Goal: Navigation & Orientation: Find specific page/section

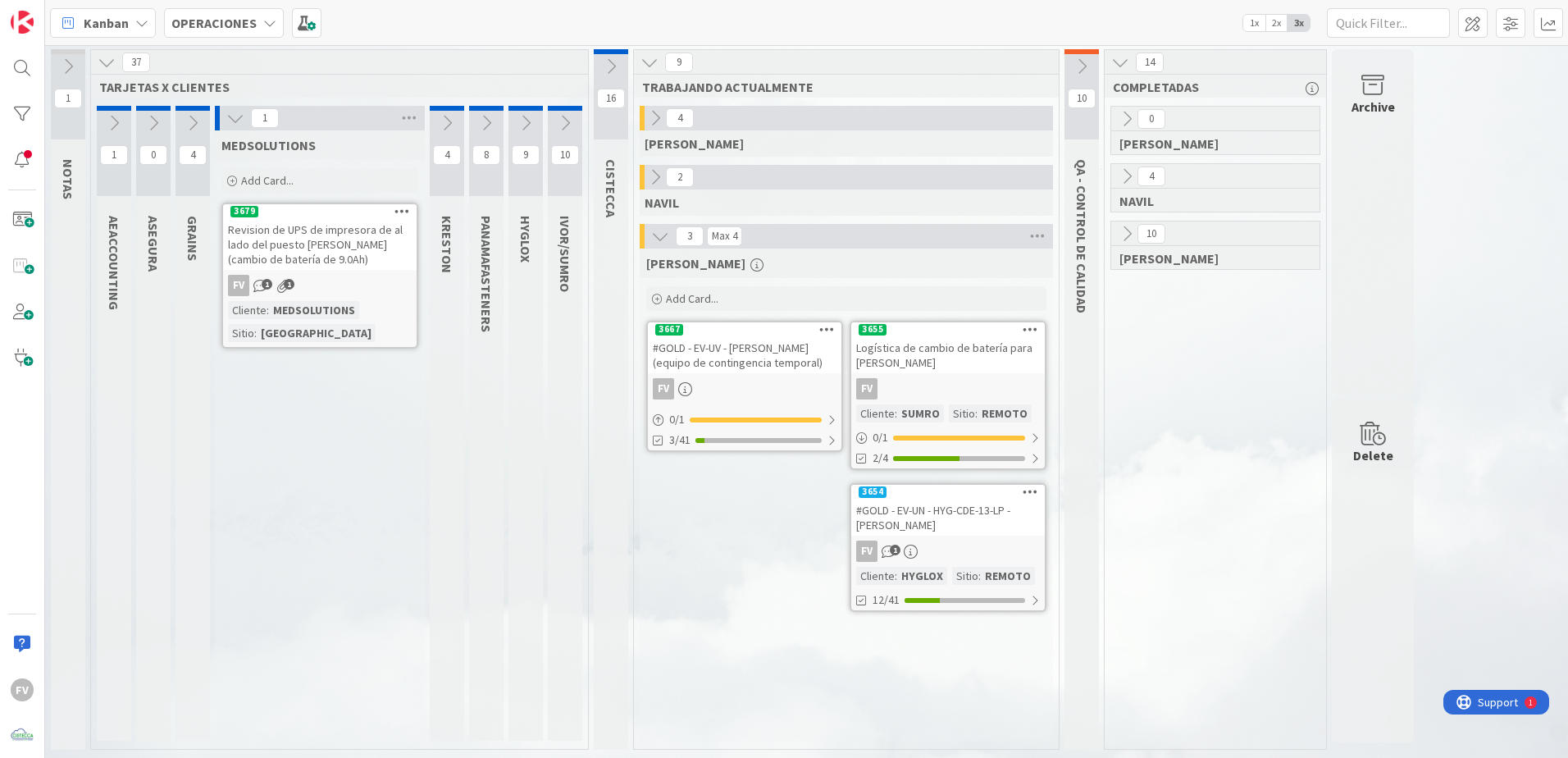
click at [1026, 515] on div "#GOLD - EV-UN - HYG-CDE-13-LP - [PERSON_NAME]" at bounding box center [948, 517] width 193 height 36
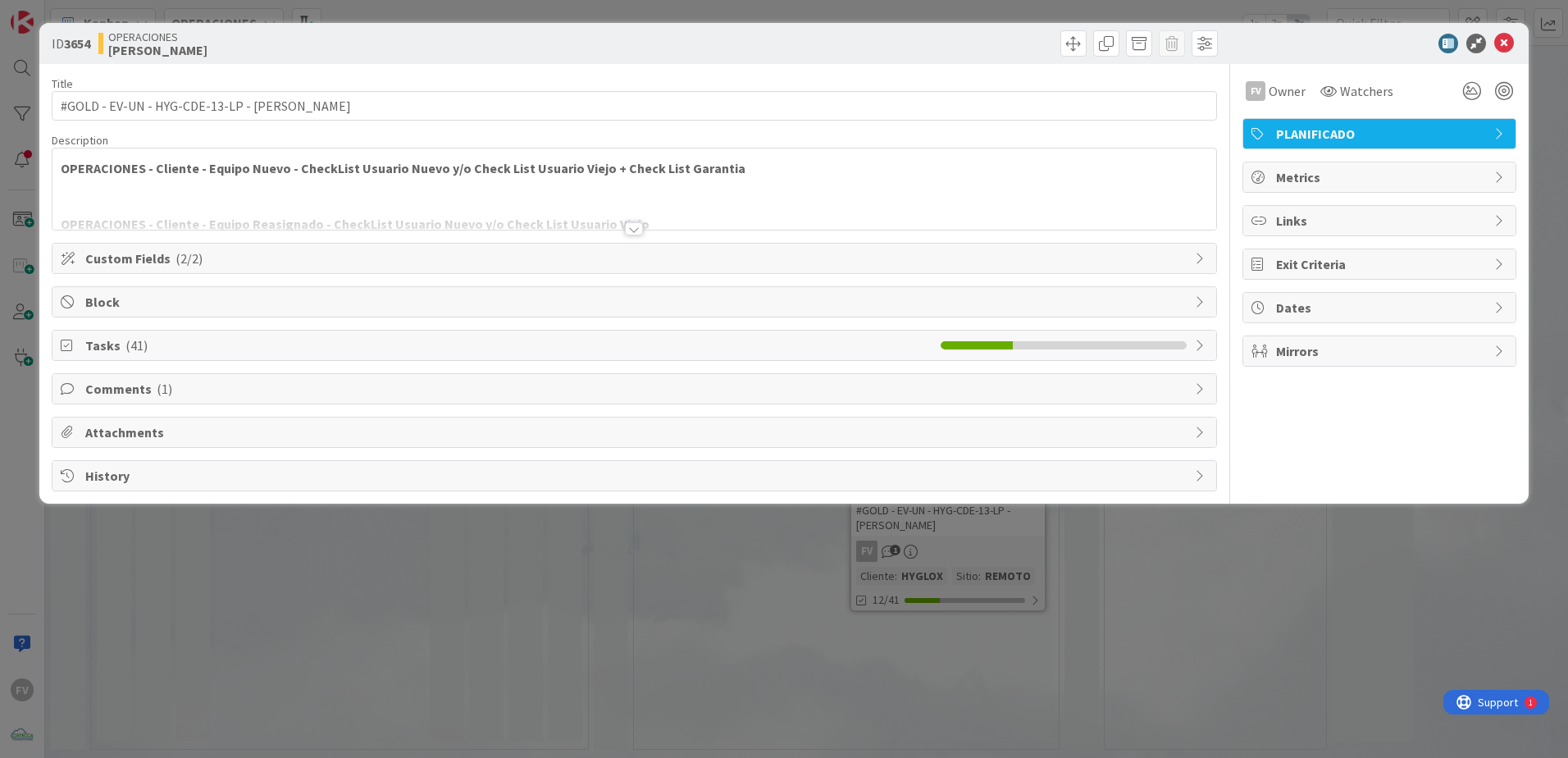
click at [126, 399] on div "Comments ( 1 )" at bounding box center [634, 389] width 1164 height 30
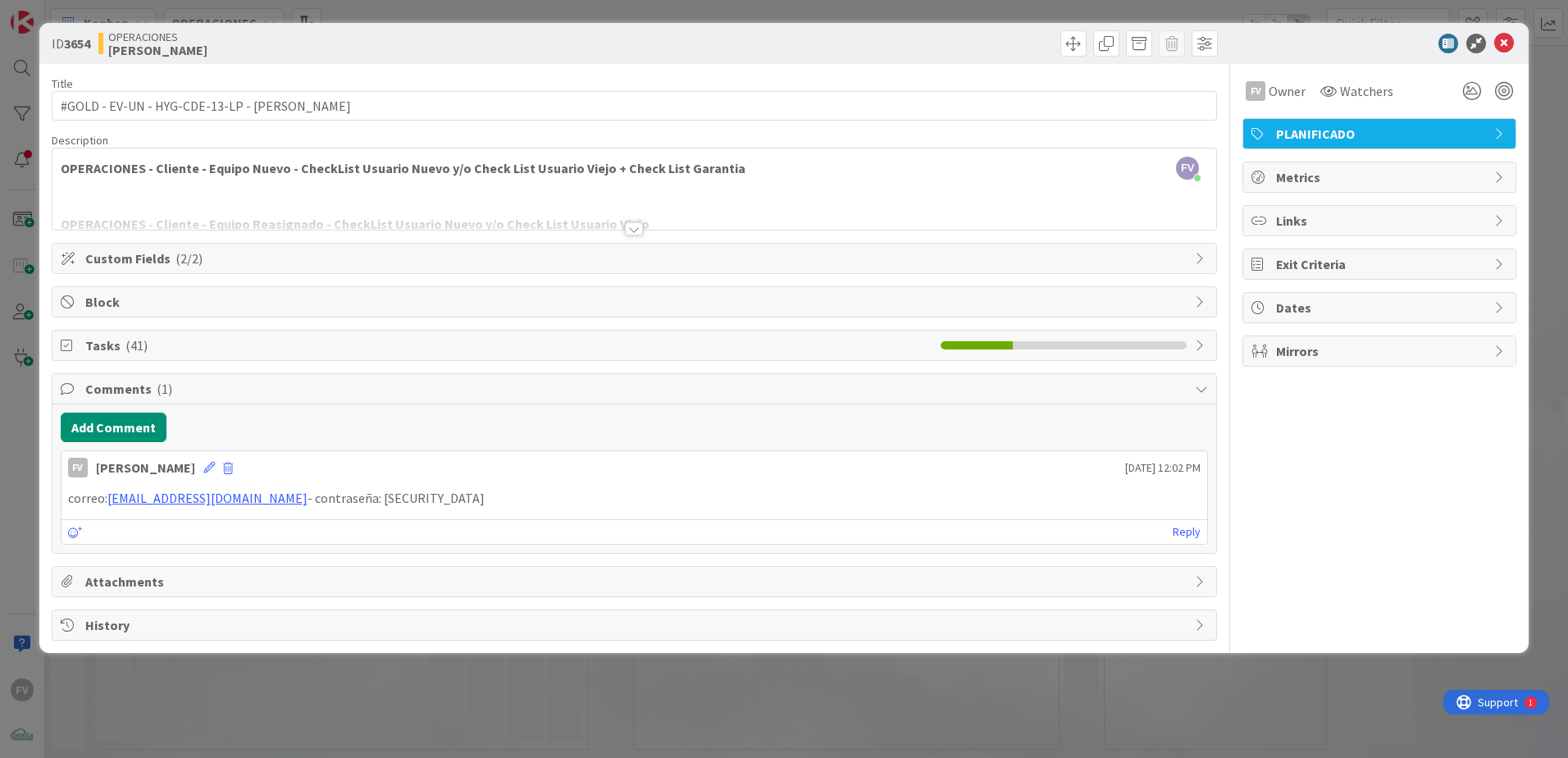
click at [769, 736] on div "ID 3654 OPERACIONES [PERSON_NAME] Title 44 / 128 #GOLD - EV-UN - HYG-CDE-13-LP …" at bounding box center [784, 379] width 1568 height 758
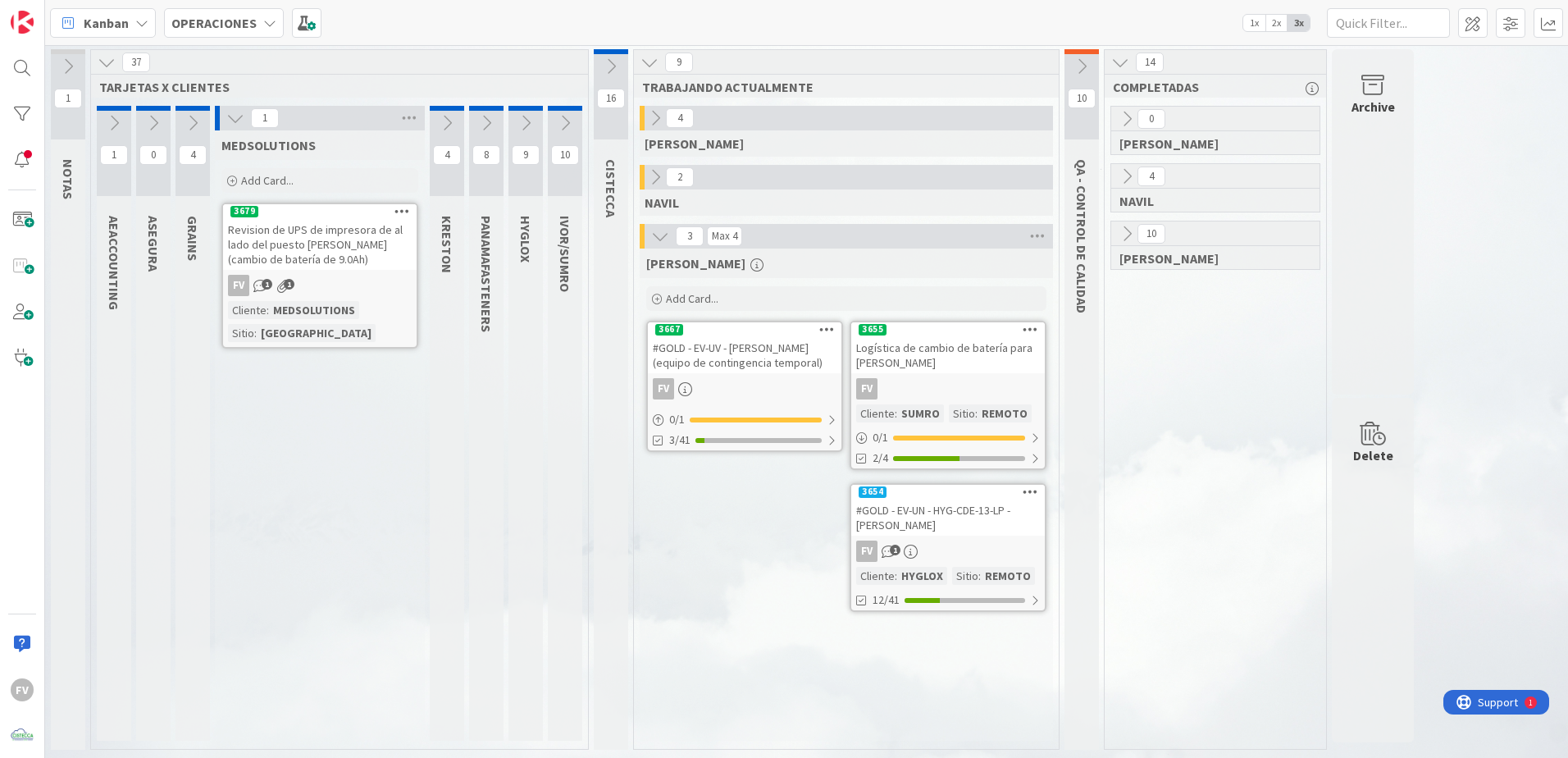
click at [291, 275] on div "FV 1 1" at bounding box center [320, 285] width 193 height 21
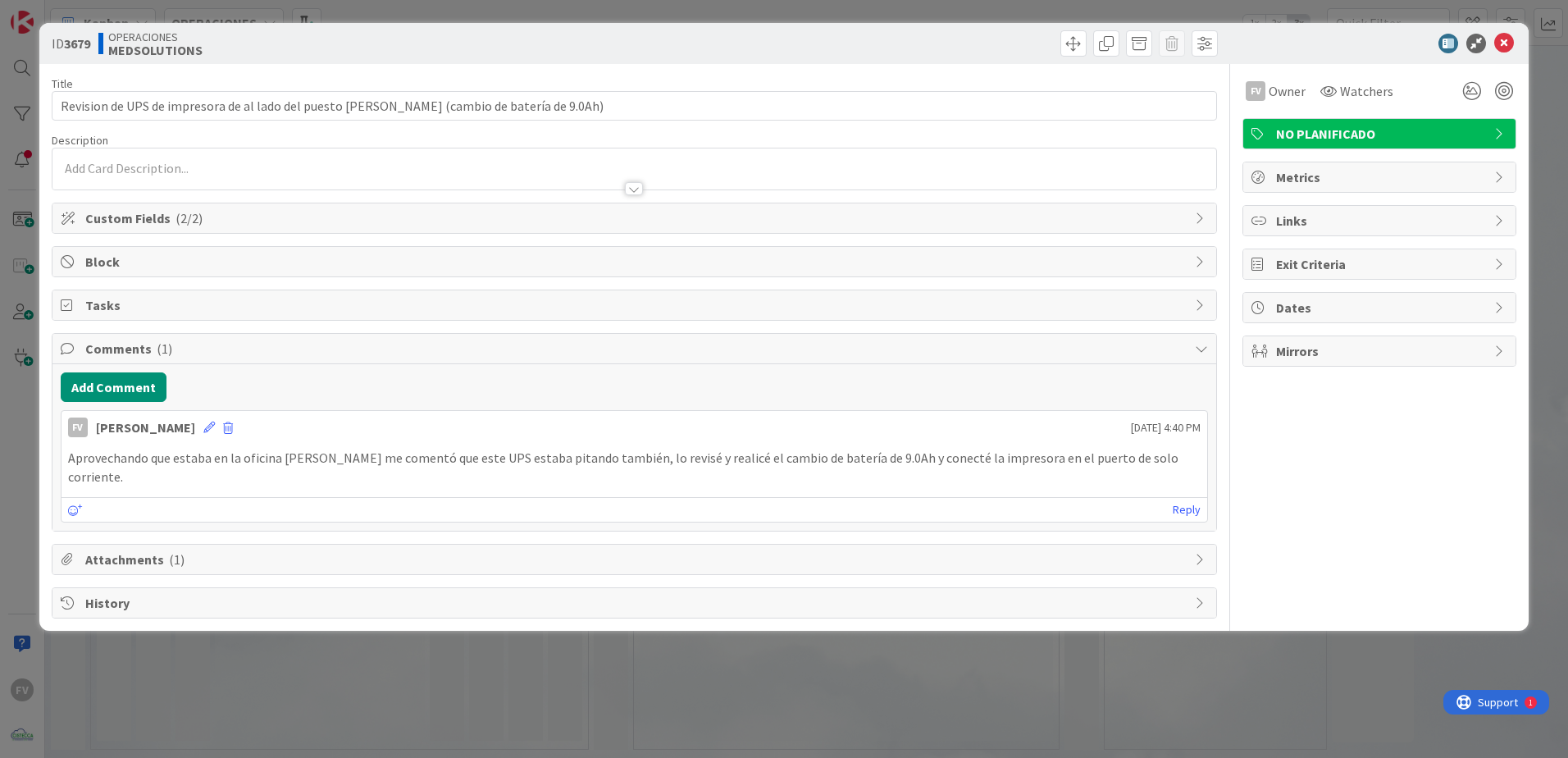
click at [253, 550] on span "Attachments ( 1 )" at bounding box center [636, 559] width 1102 height 20
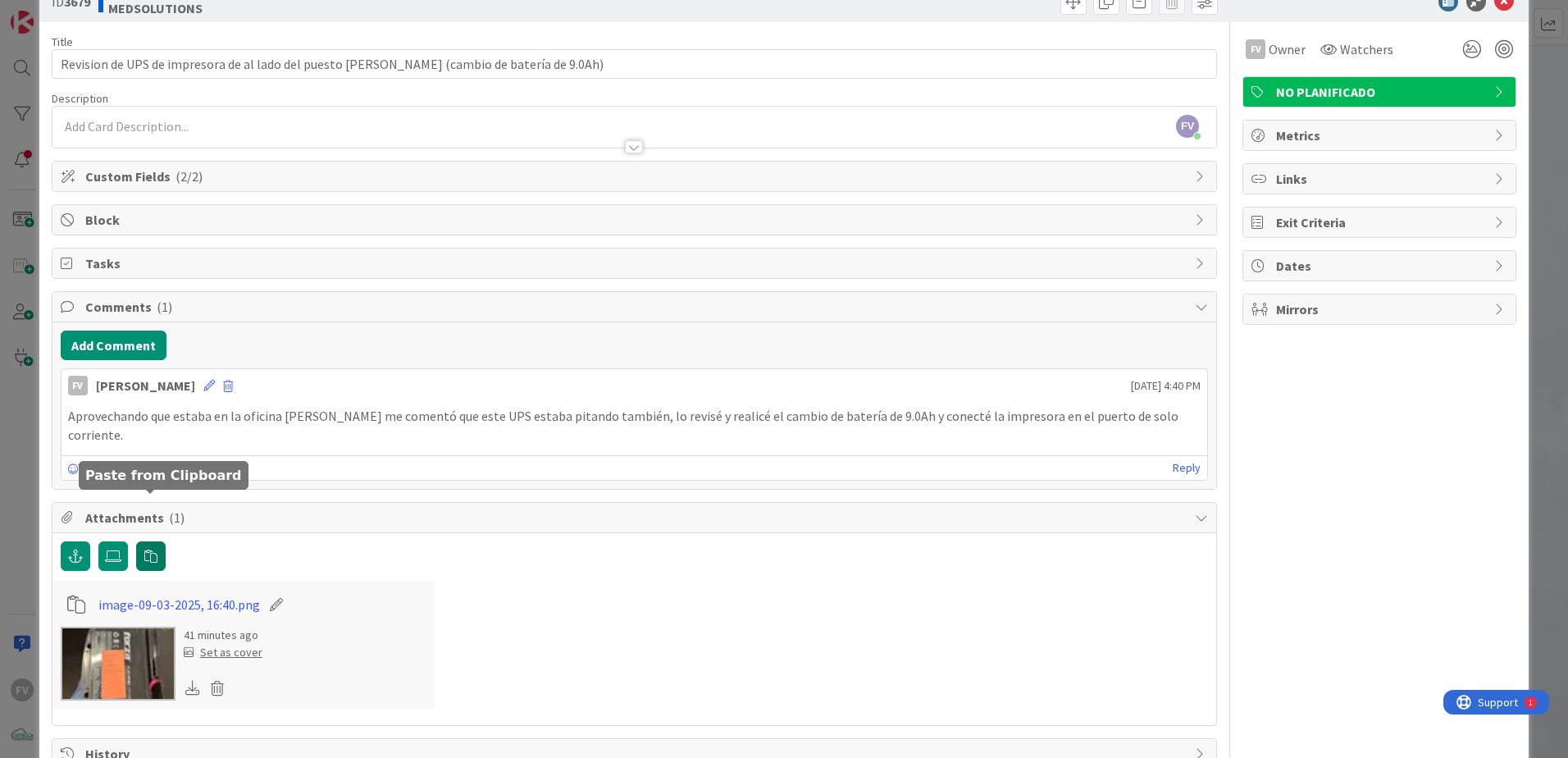
scroll to position [71, 0]
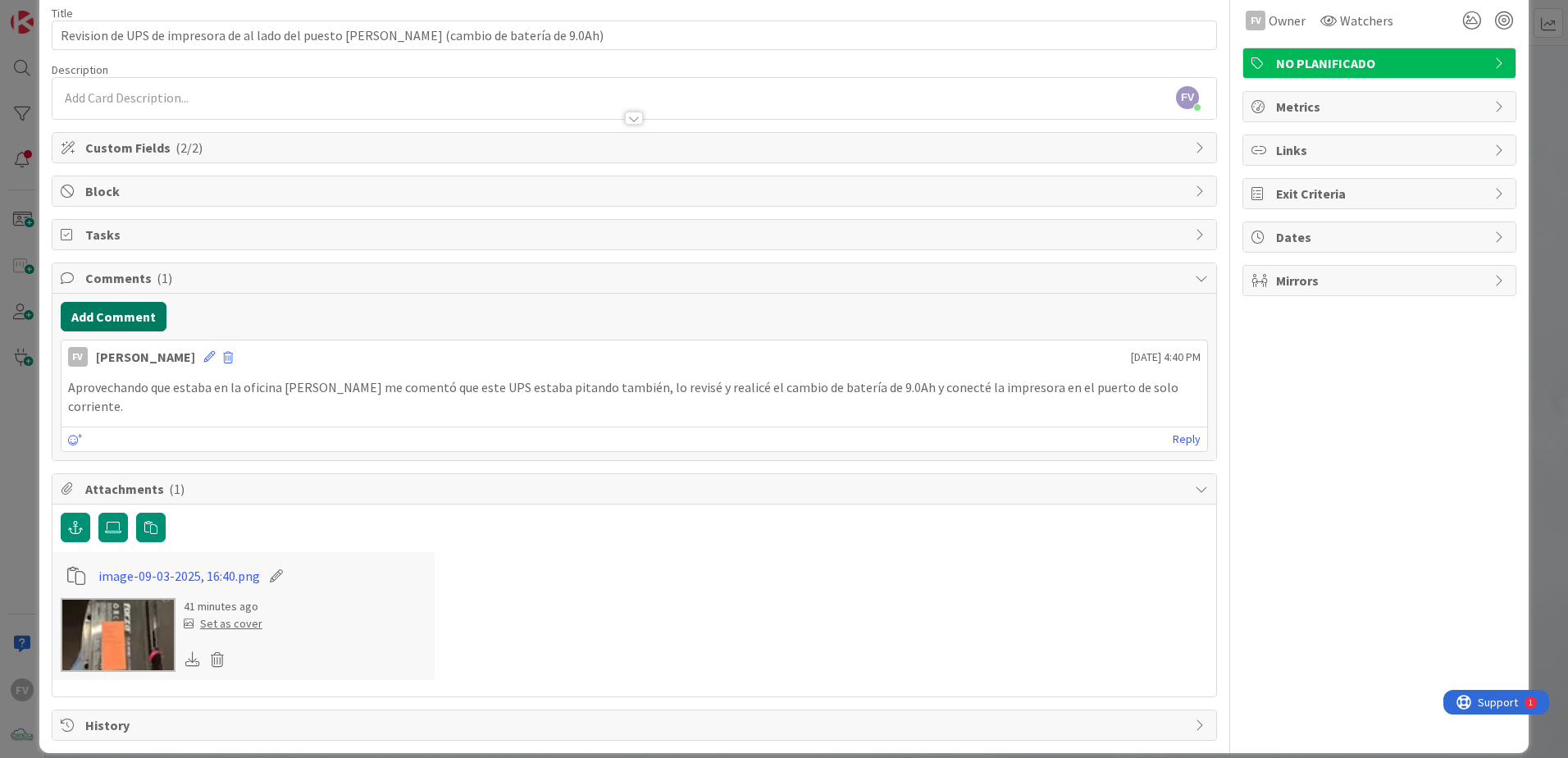
click at [154, 323] on button "Add Comment" at bounding box center [113, 317] width 106 height 30
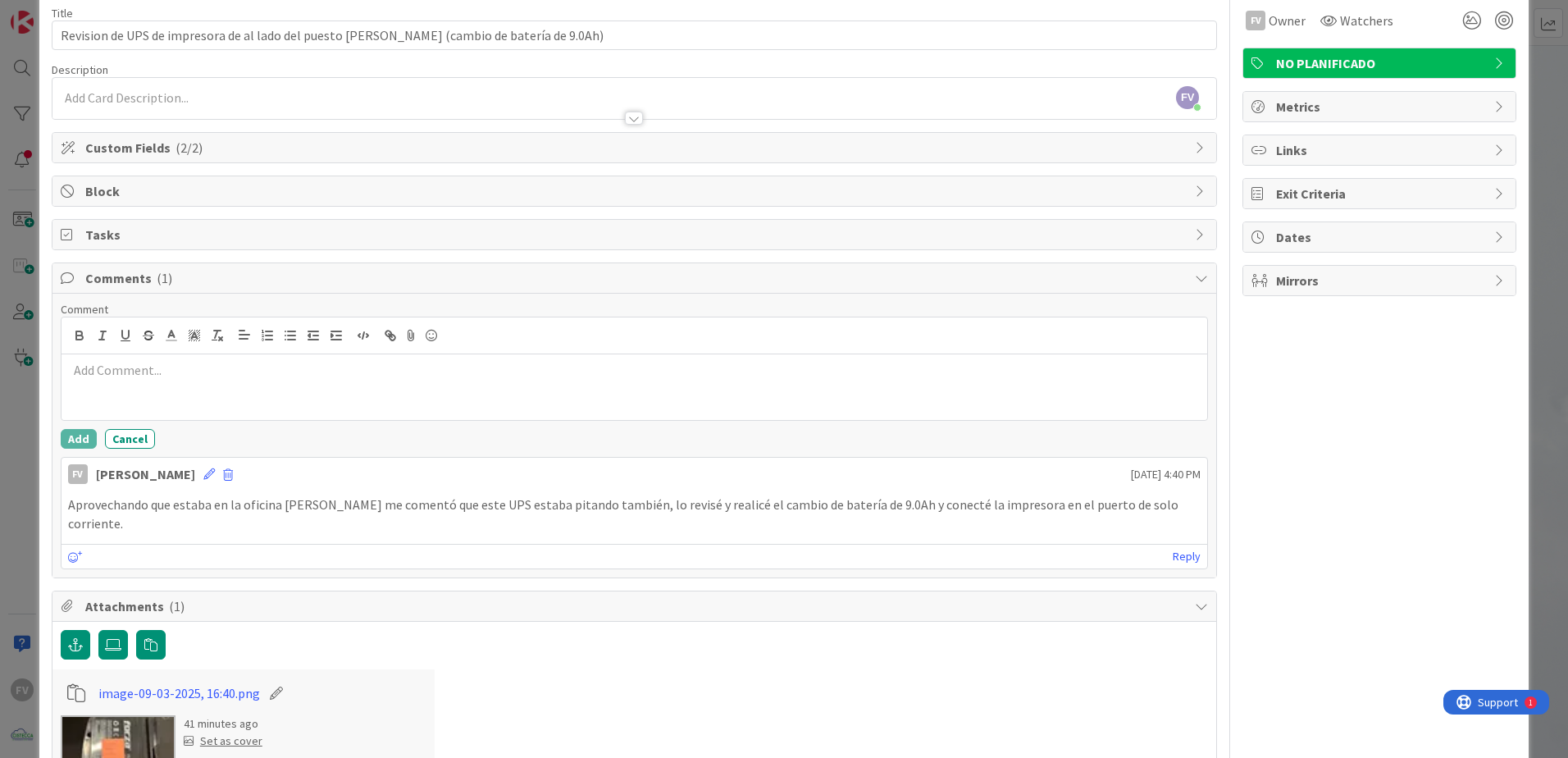
click at [1317, 466] on div "FV Owner Watchers NO PLANIFICADO Metrics Links Exit Criteria Dates Mirrors" at bounding box center [1379, 425] width 274 height 865
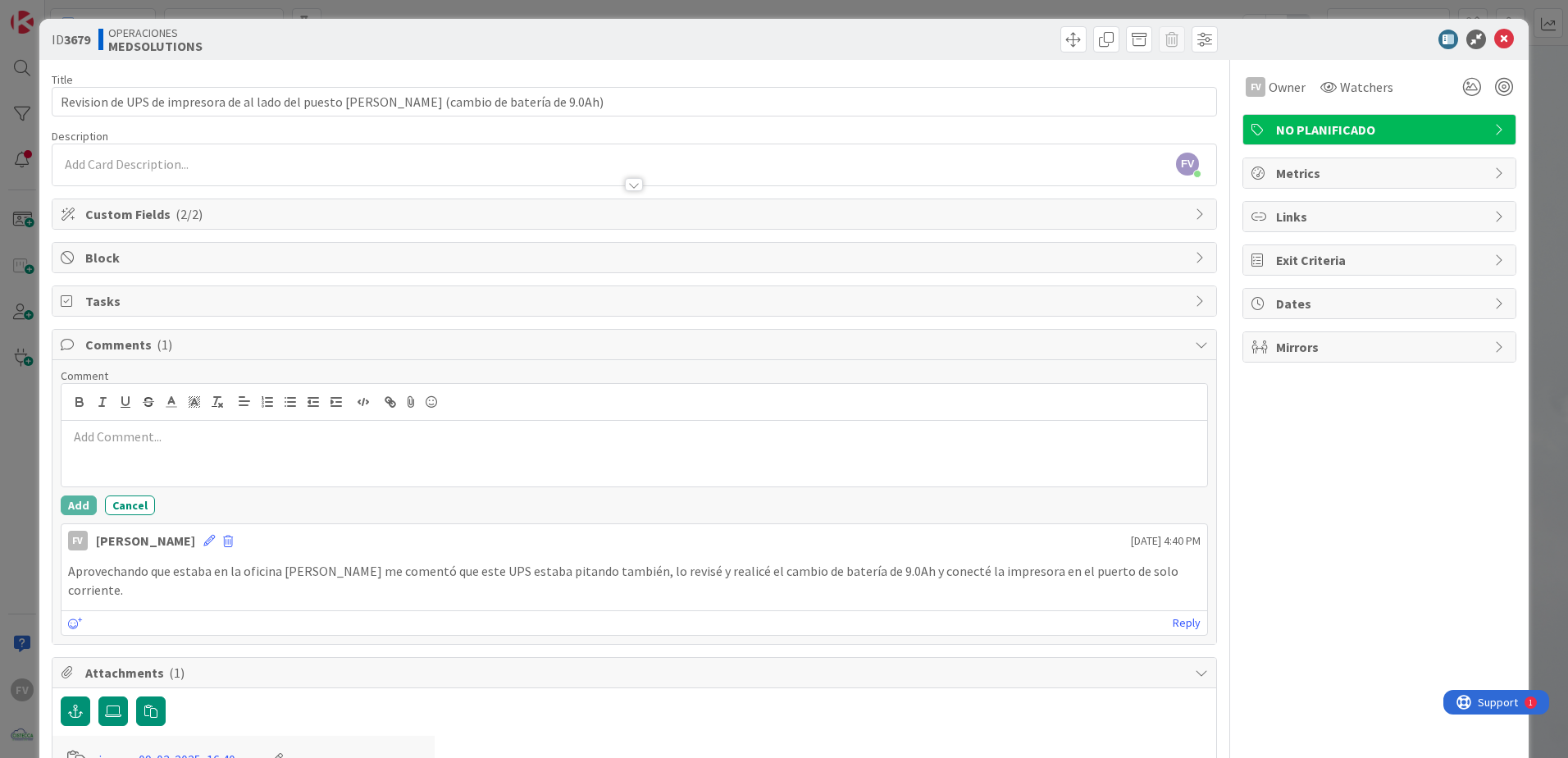
scroll to position [0, 0]
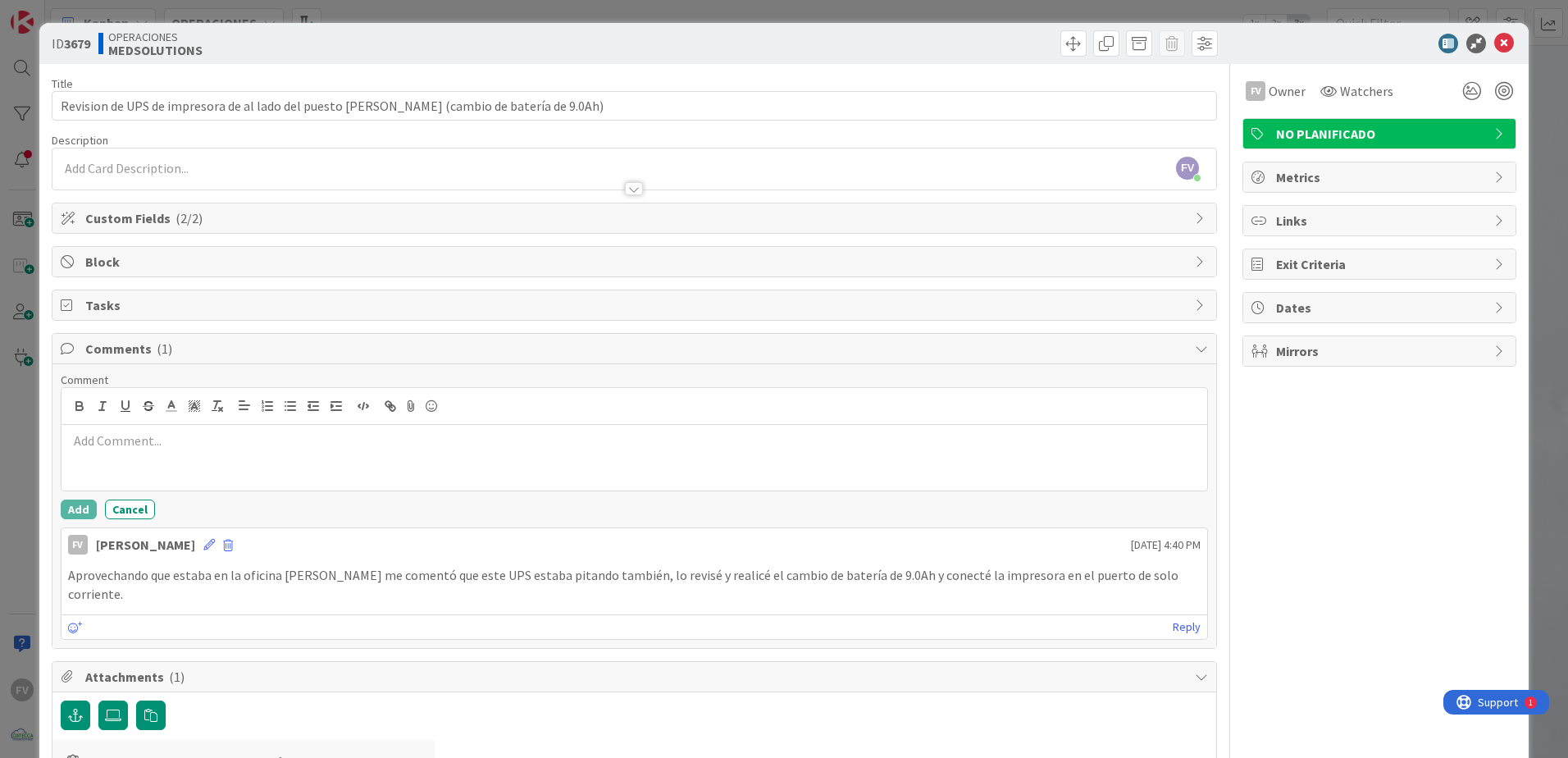
click at [200, 354] on span "Comments ( 1 )" at bounding box center [636, 348] width 1102 height 20
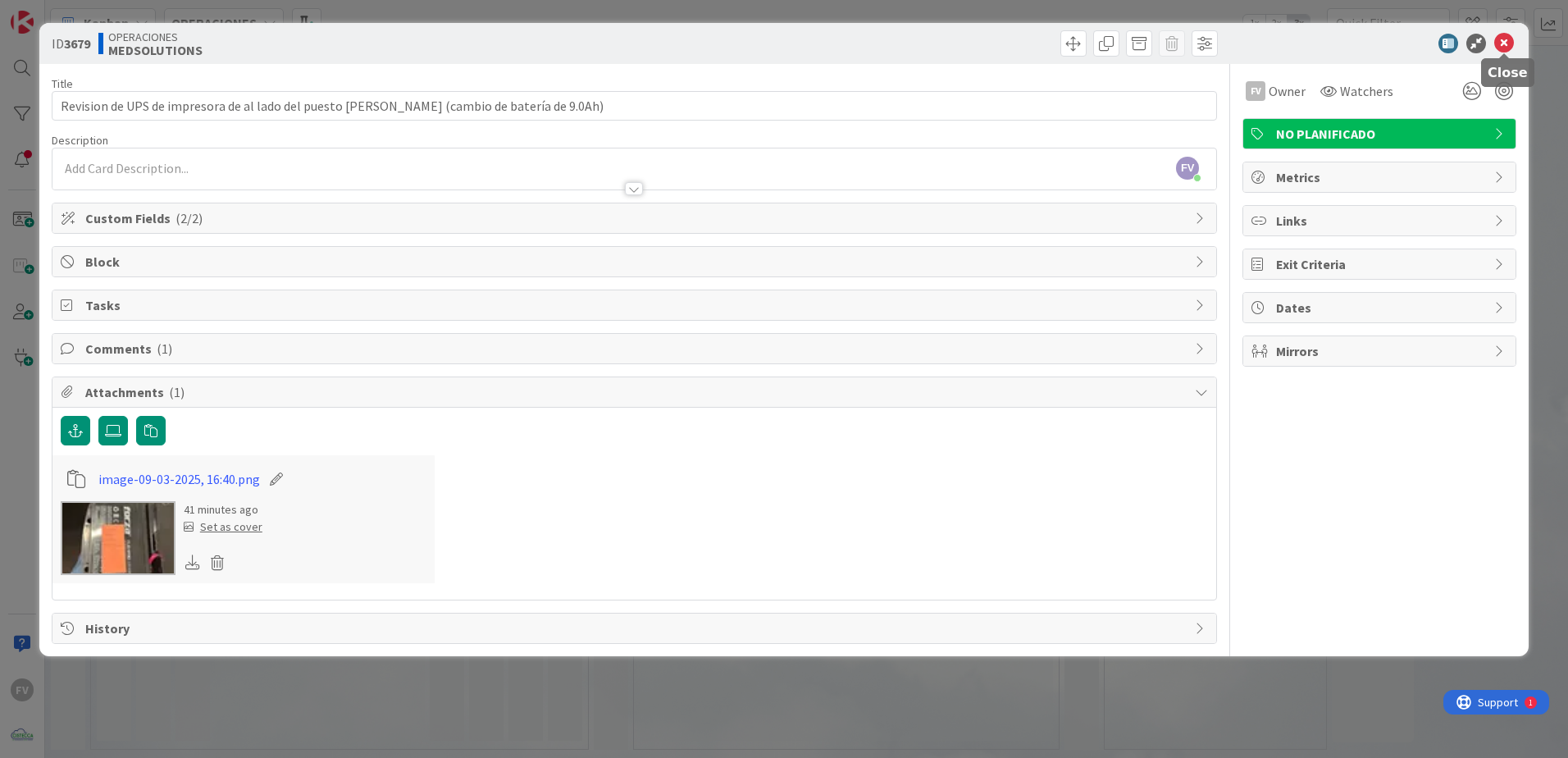
click at [1503, 46] on icon at bounding box center [1504, 43] width 20 height 20
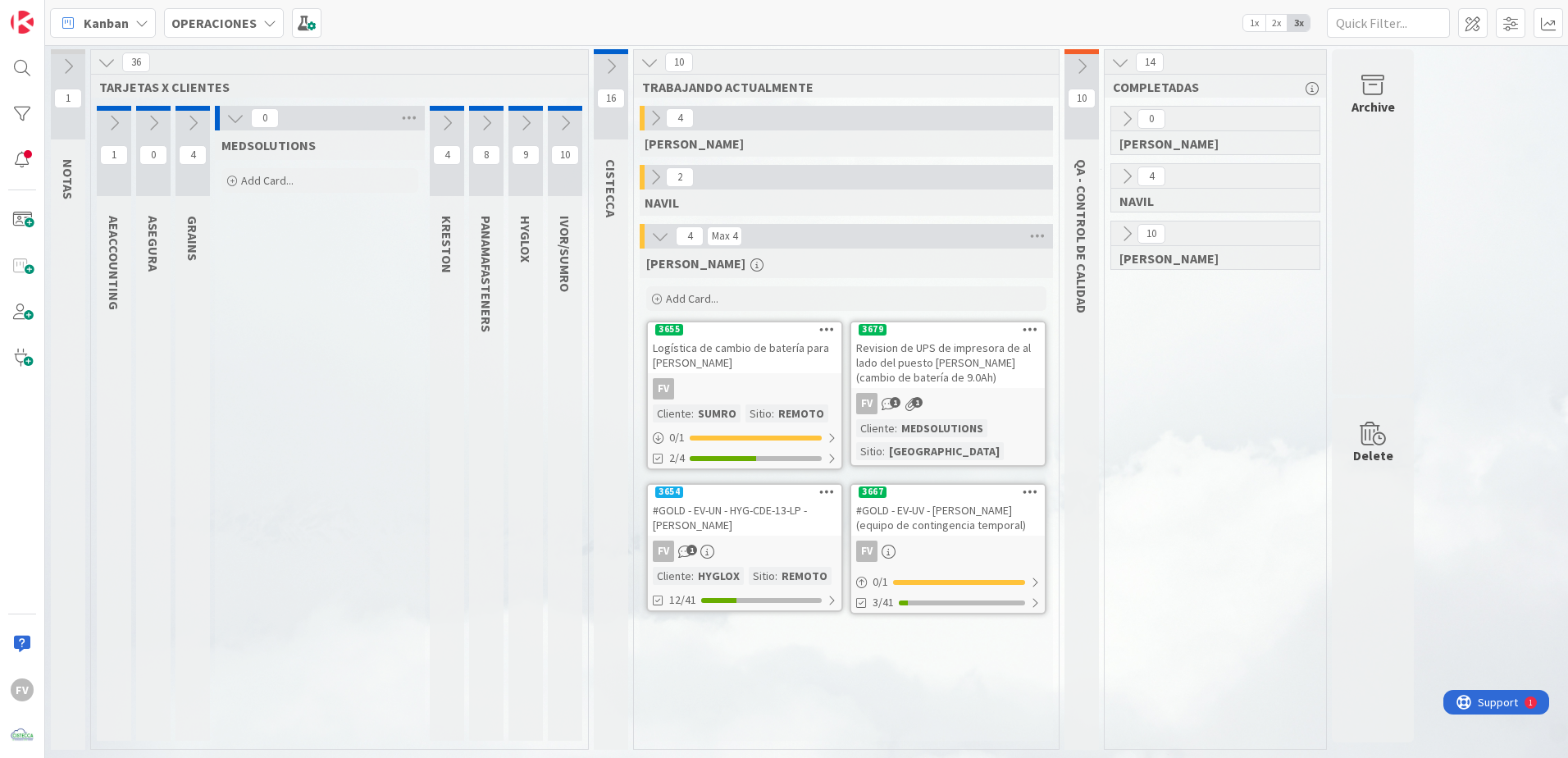
click at [1082, 67] on icon at bounding box center [1081, 66] width 18 height 18
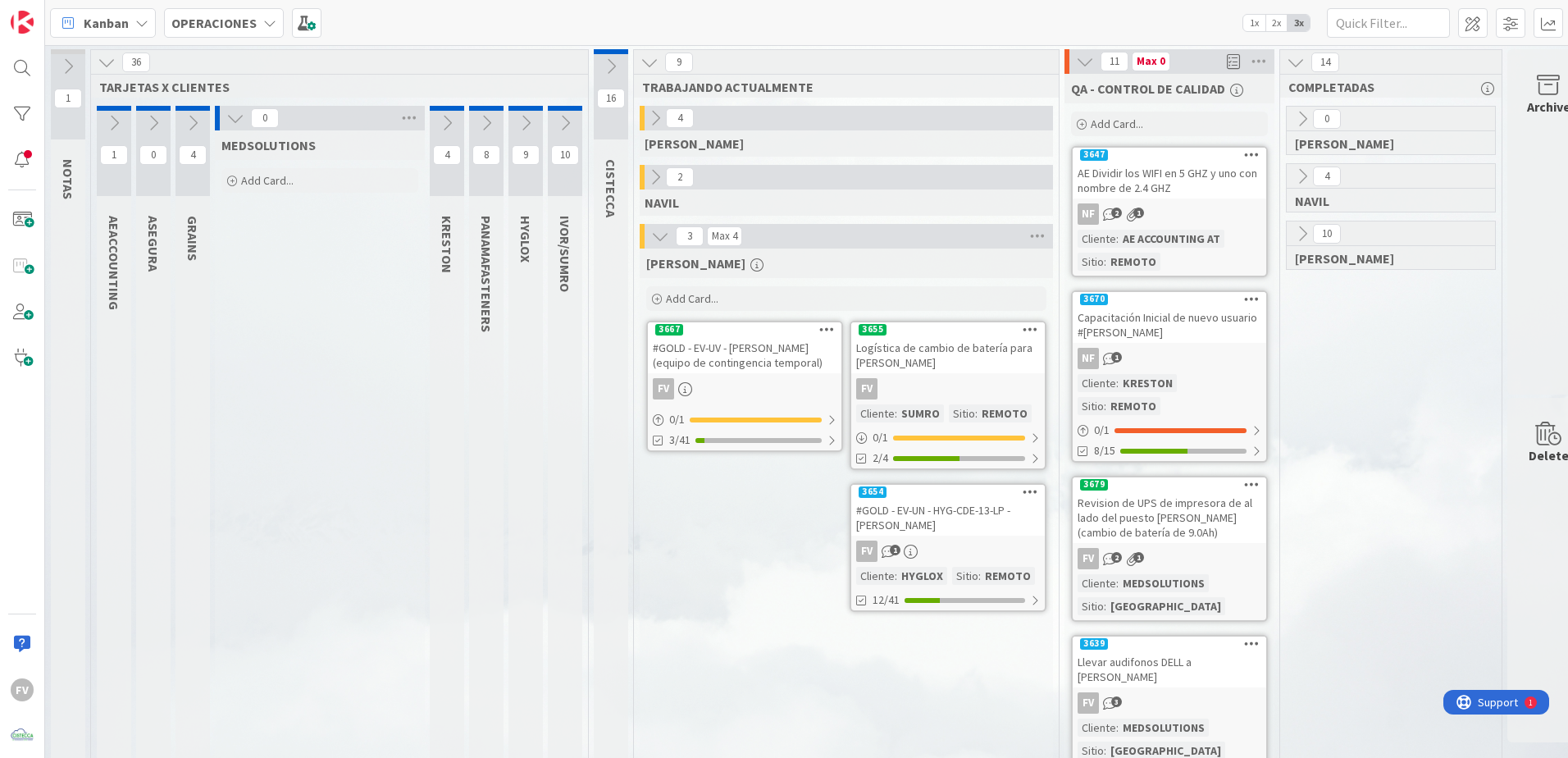
click at [1207, 510] on div "Revision de UPS de impresora de al lado del puesto [PERSON_NAME] (cambio de bat…" at bounding box center [1169, 517] width 193 height 51
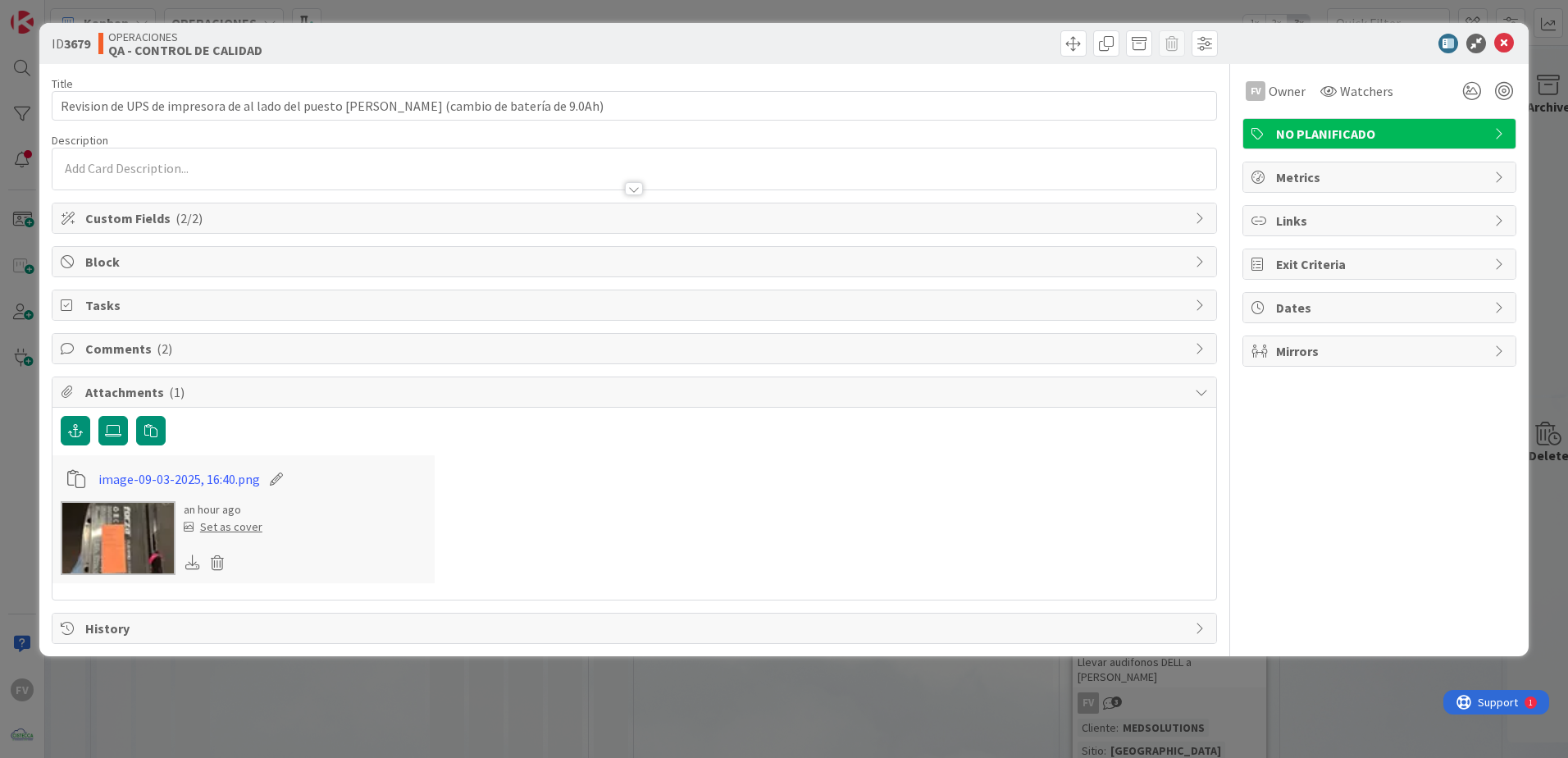
click at [195, 348] on span "Comments ( 2 )" at bounding box center [636, 348] width 1102 height 20
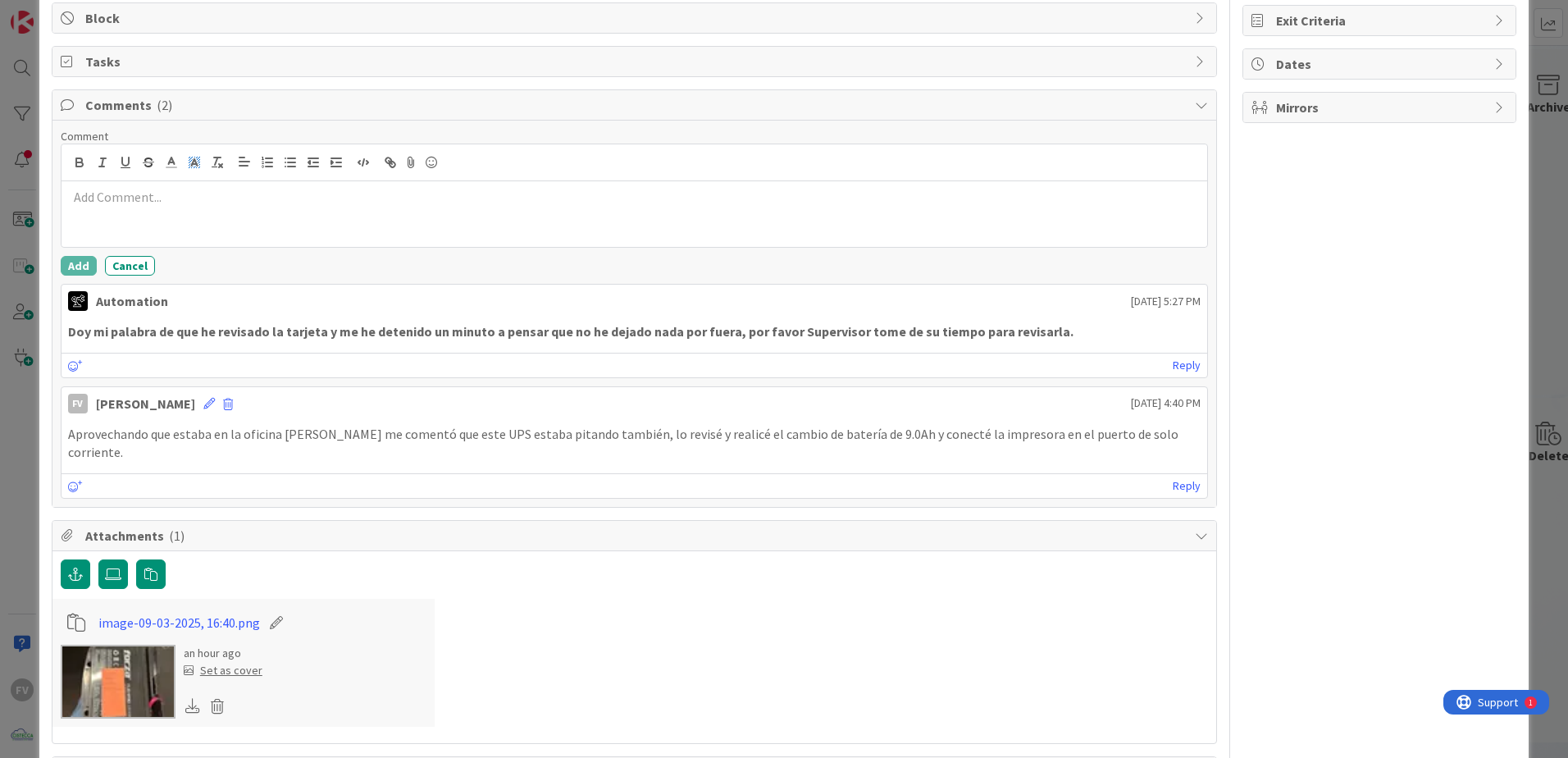
scroll to position [44, 0]
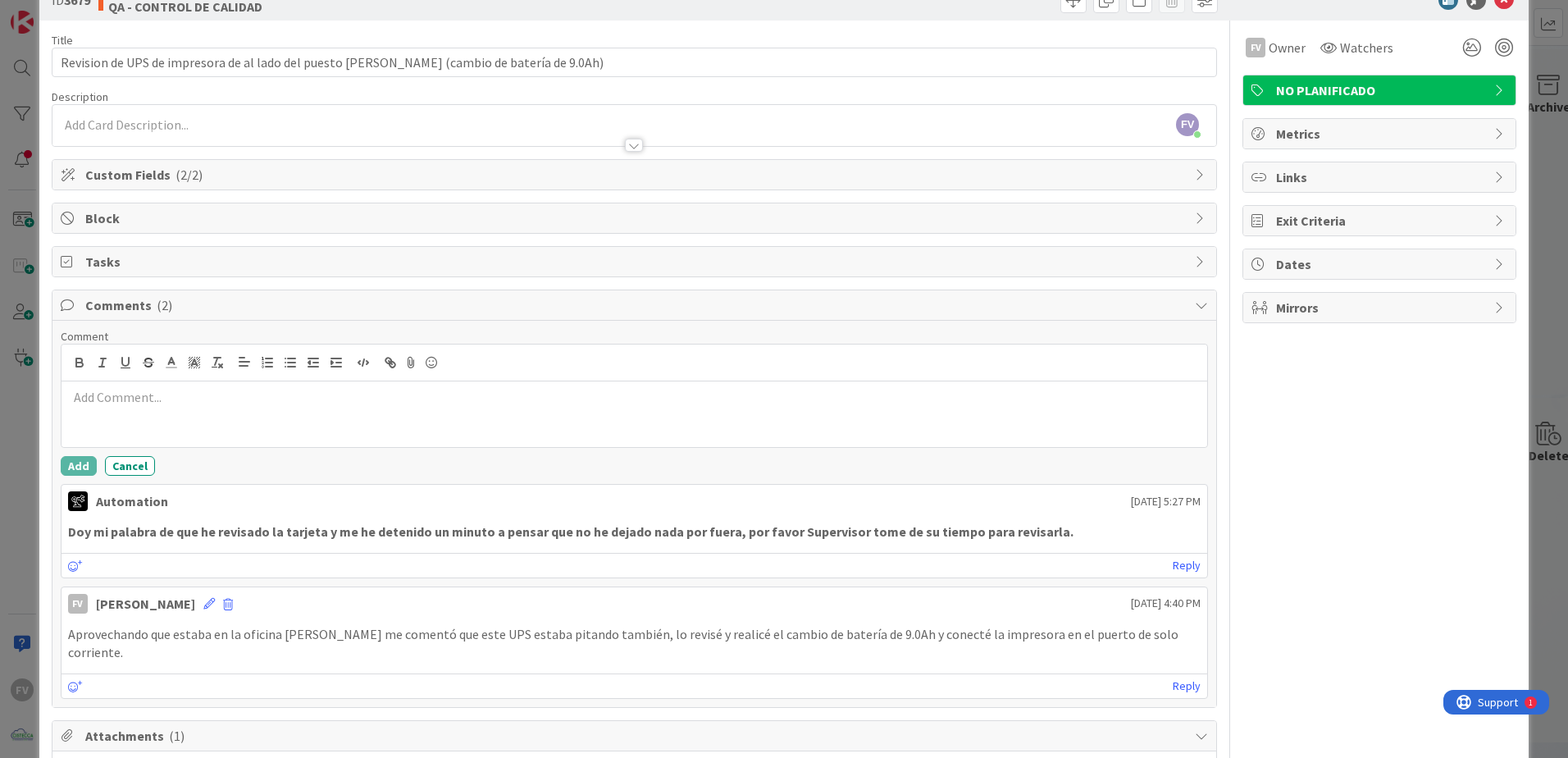
click at [203, 312] on span "Comments ( 2 )" at bounding box center [636, 305] width 1102 height 20
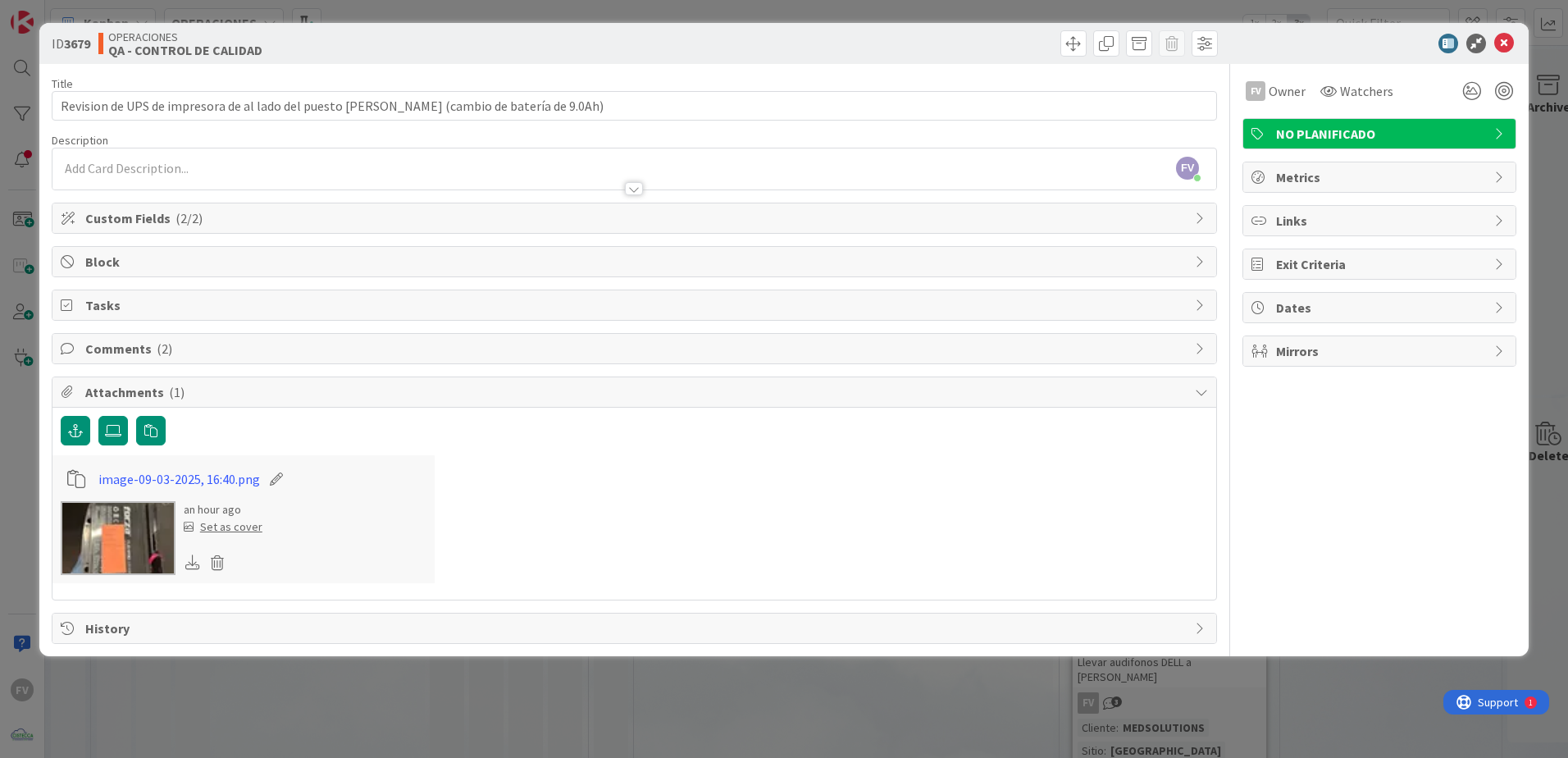
scroll to position [0, 0]
click at [354, 362] on div "Comments ( 2 )" at bounding box center [634, 348] width 1164 height 30
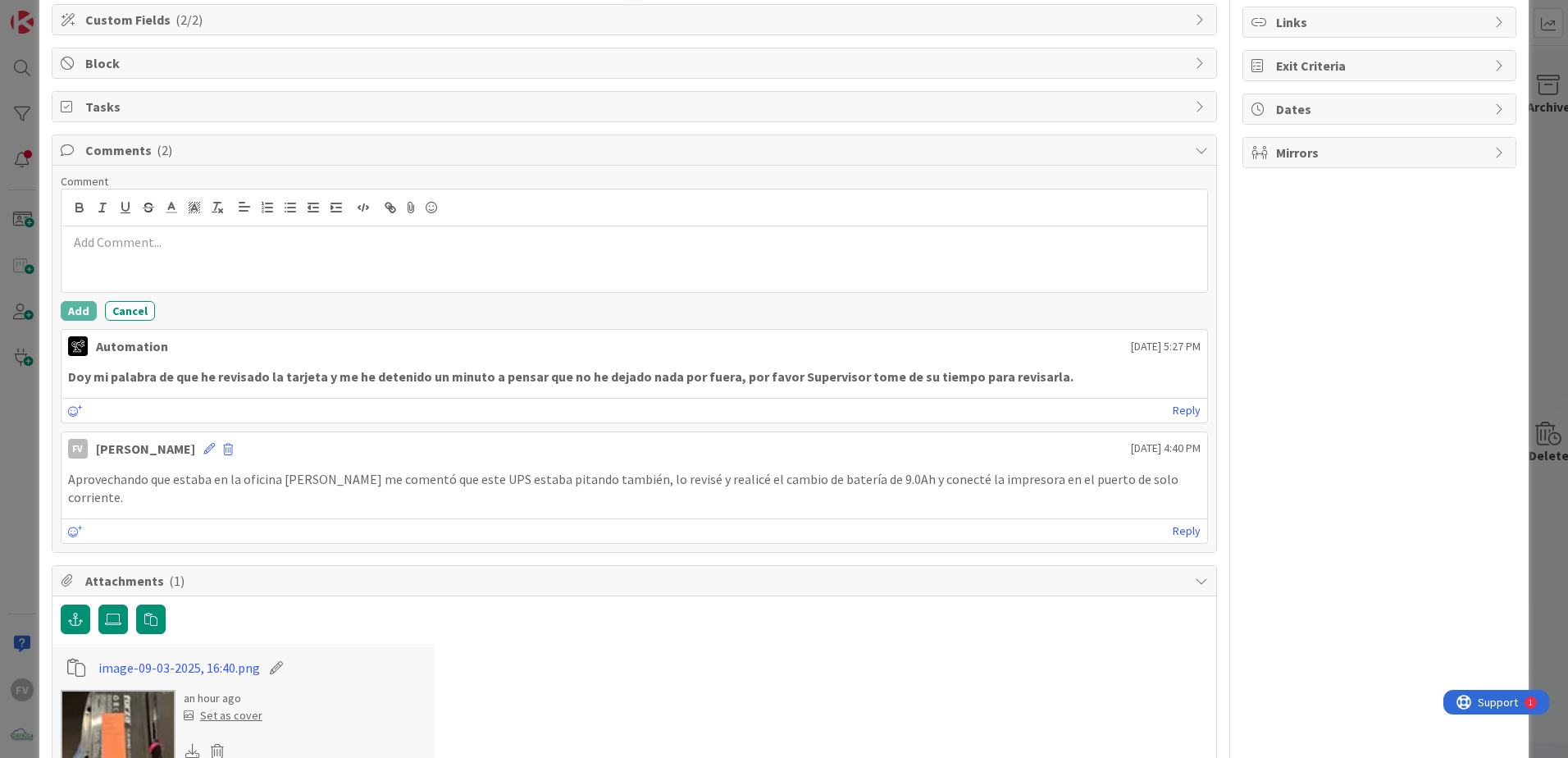
scroll to position [290, 0]
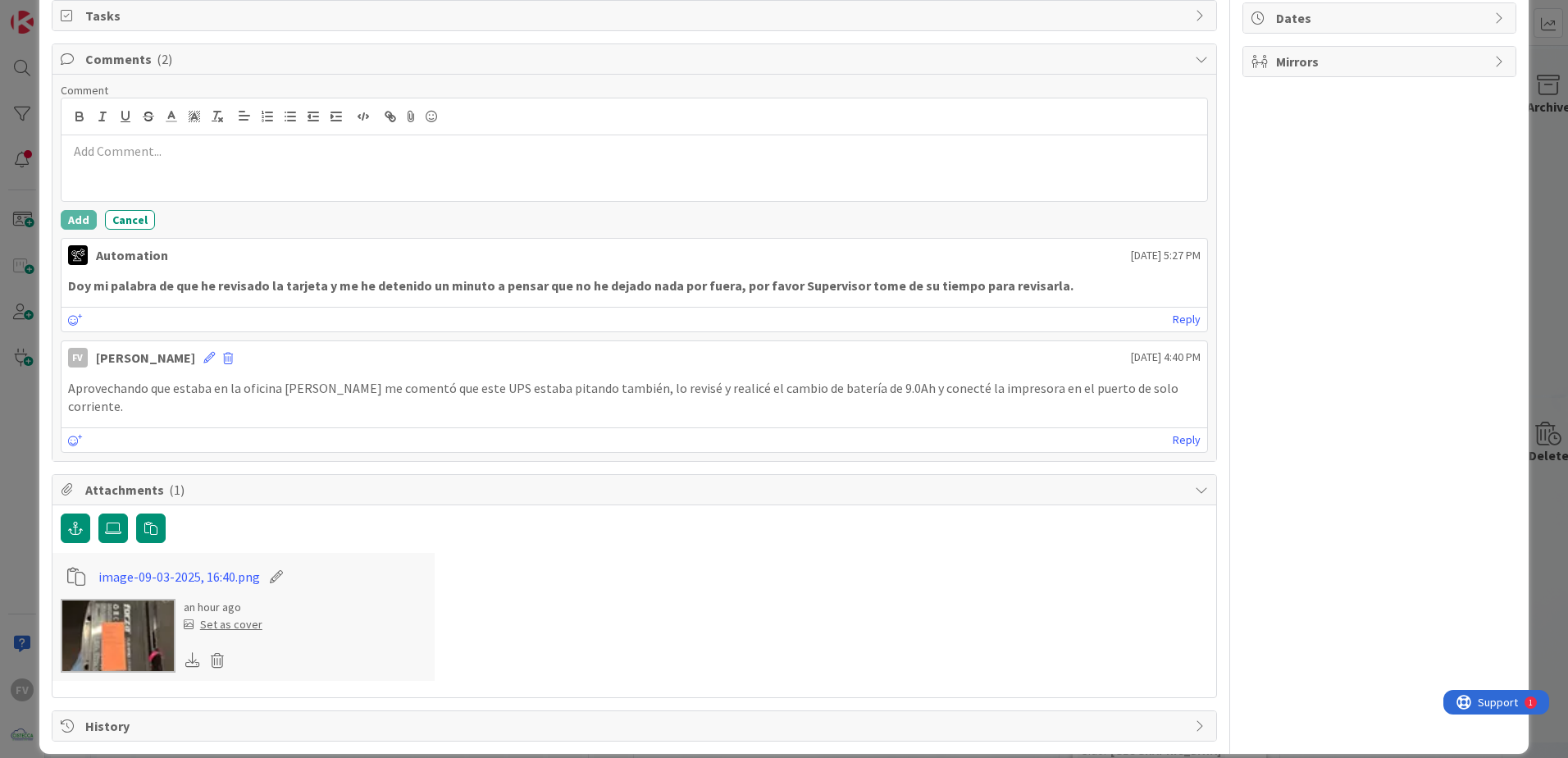
click at [22, 326] on div "ID 3679 OPERACIONES QA - CONTROL DE CALIDAD Title 89 / 128 Revision de UPS de i…" at bounding box center [784, 379] width 1568 height 758
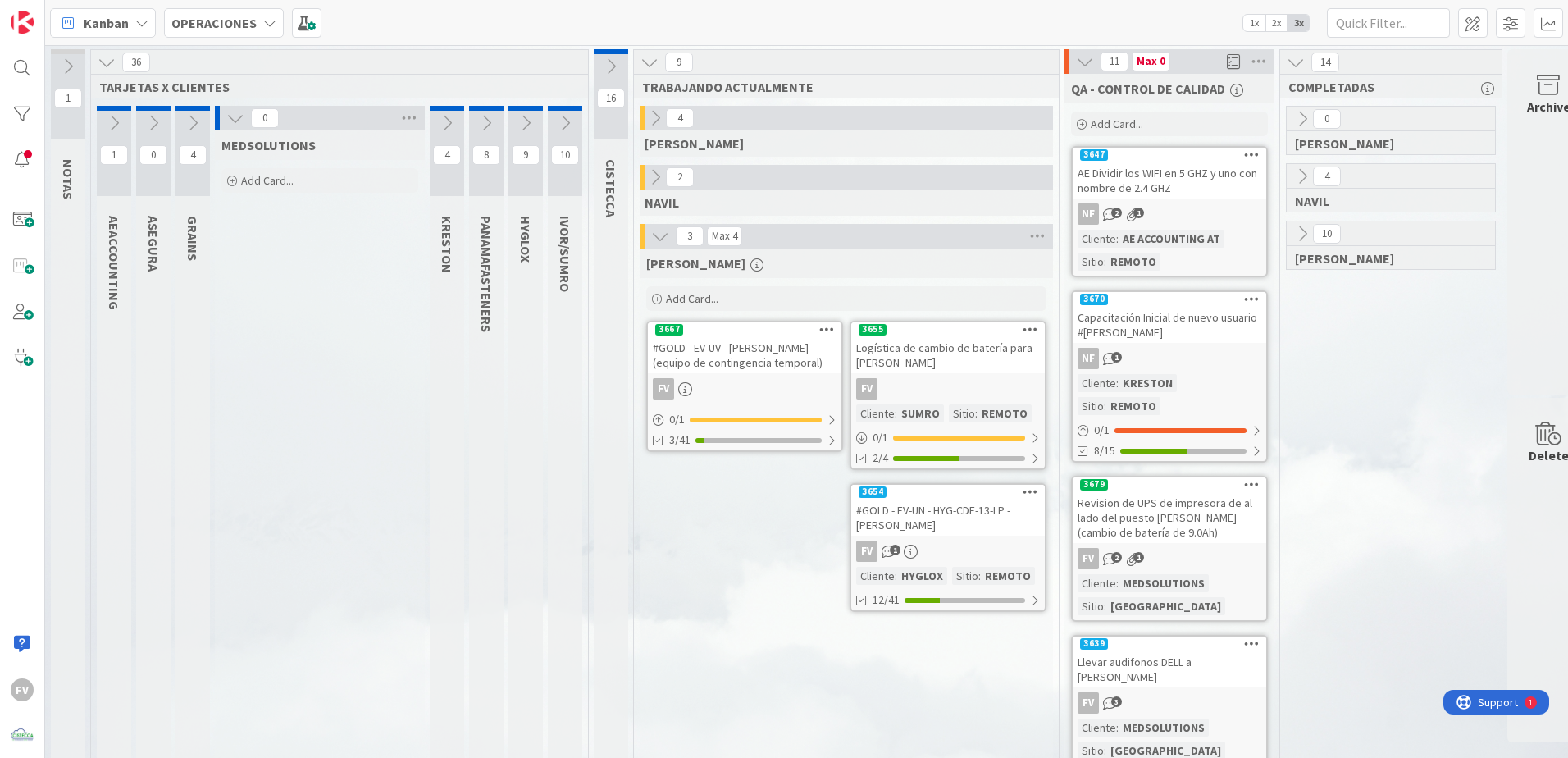
click at [230, 118] on icon at bounding box center [235, 117] width 18 height 18
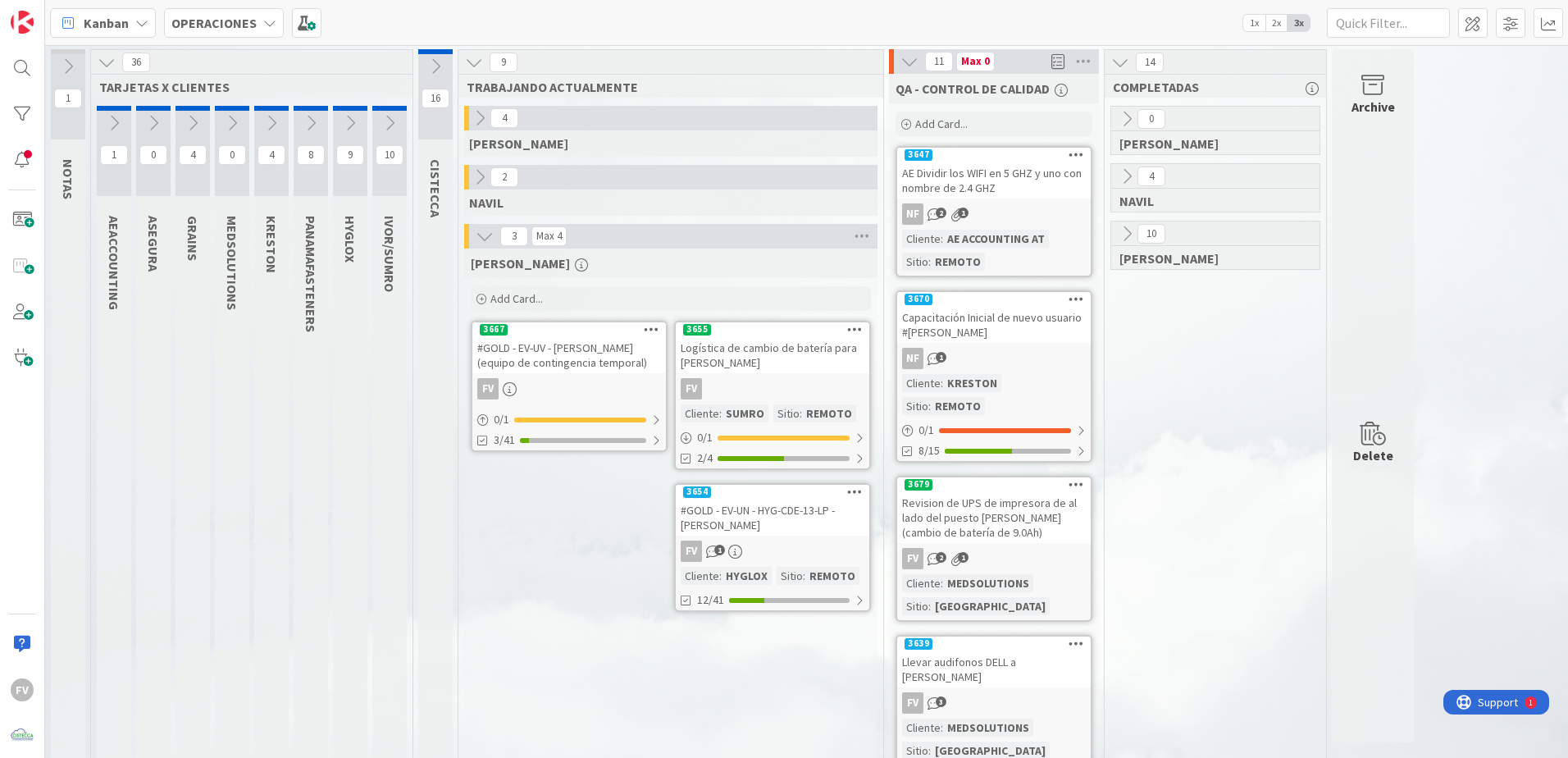
click at [109, 141] on div "1" at bounding box center [113, 150] width 34 height 90
click at [102, 116] on button at bounding box center [113, 123] width 34 height 24
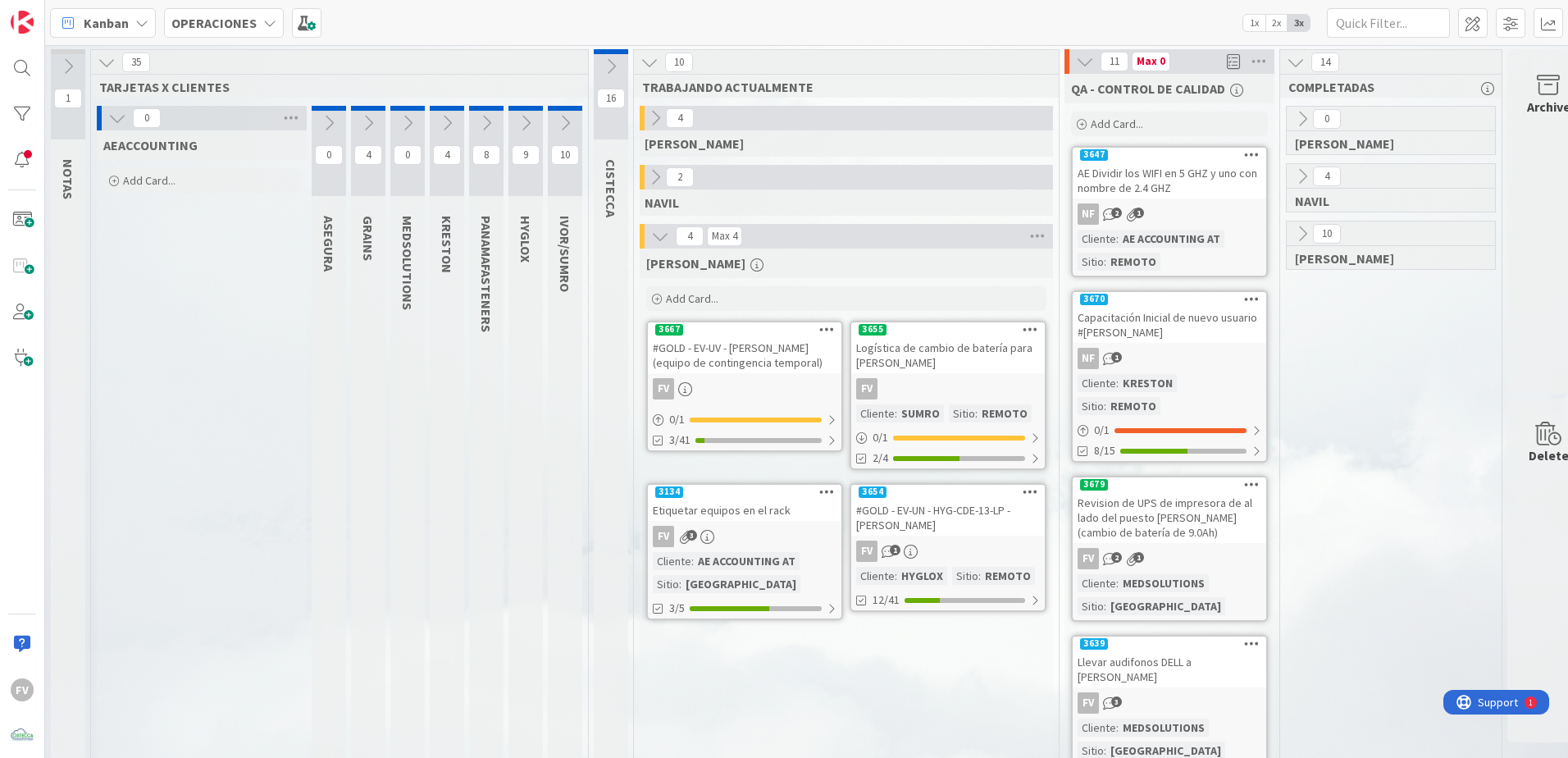
click at [789, 526] on div "FV 3" at bounding box center [745, 536] width 193 height 21
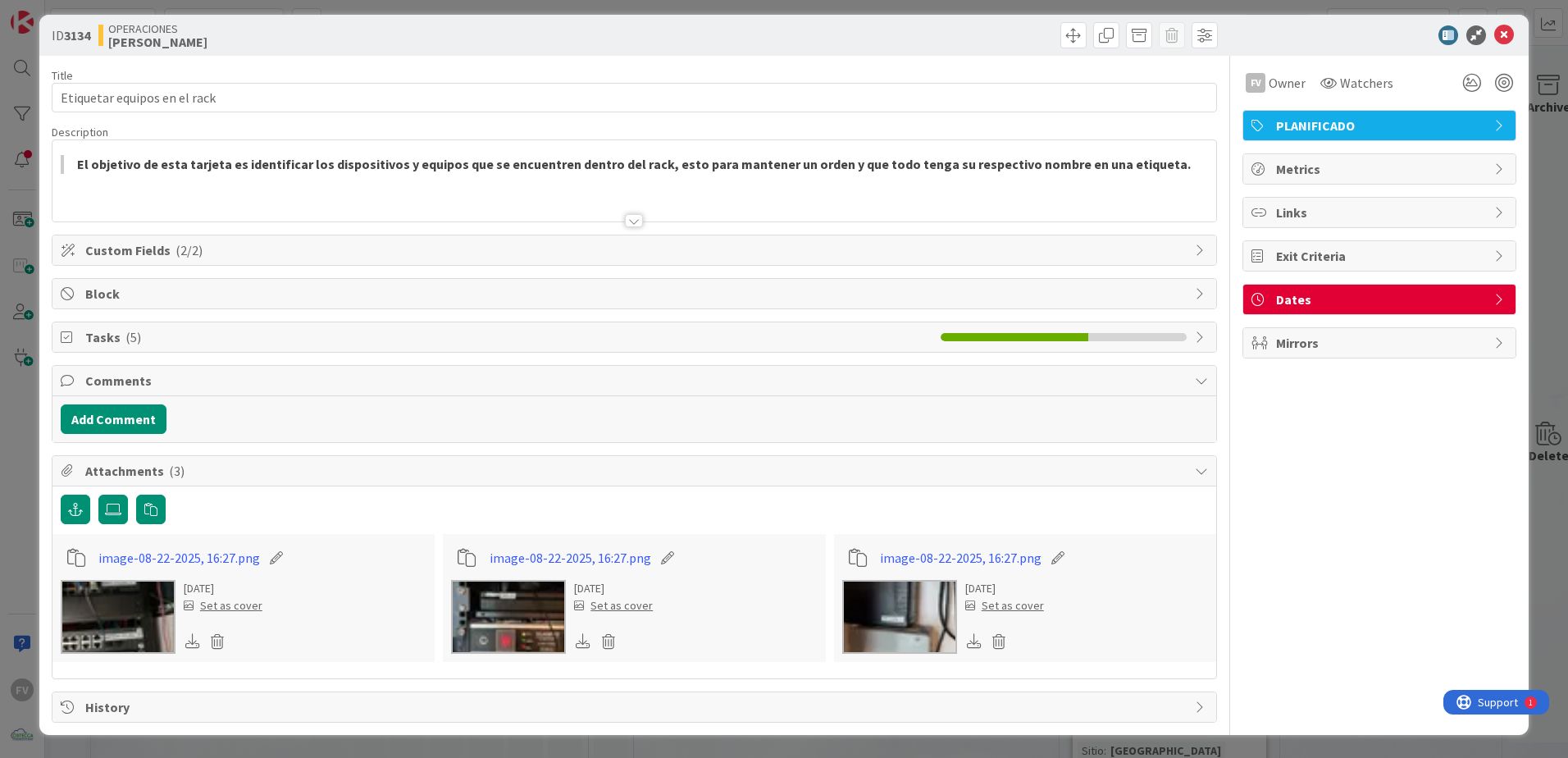
click at [133, 345] on span "( 5 )" at bounding box center [133, 337] width 16 height 17
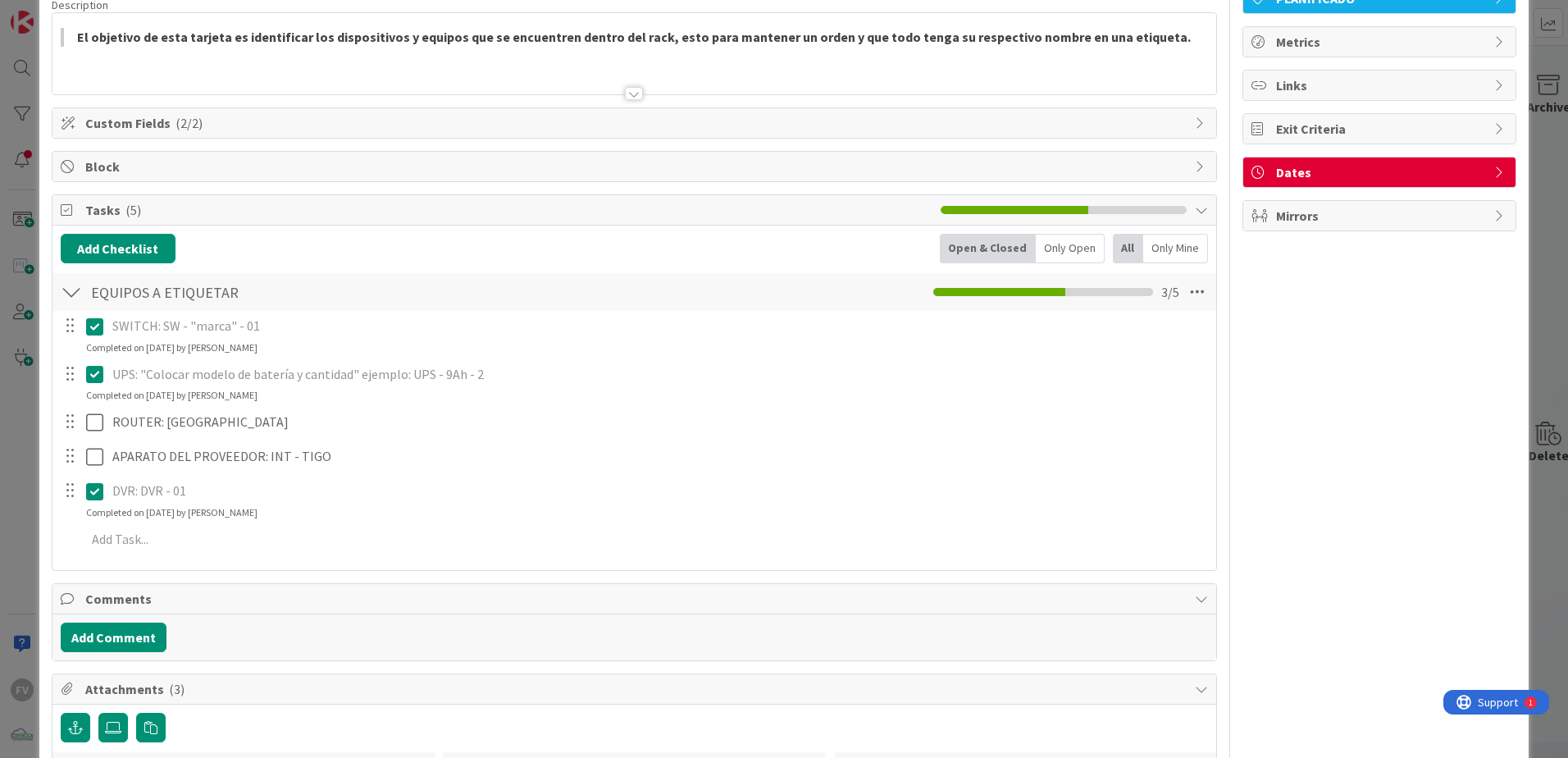
scroll to position [172, 0]
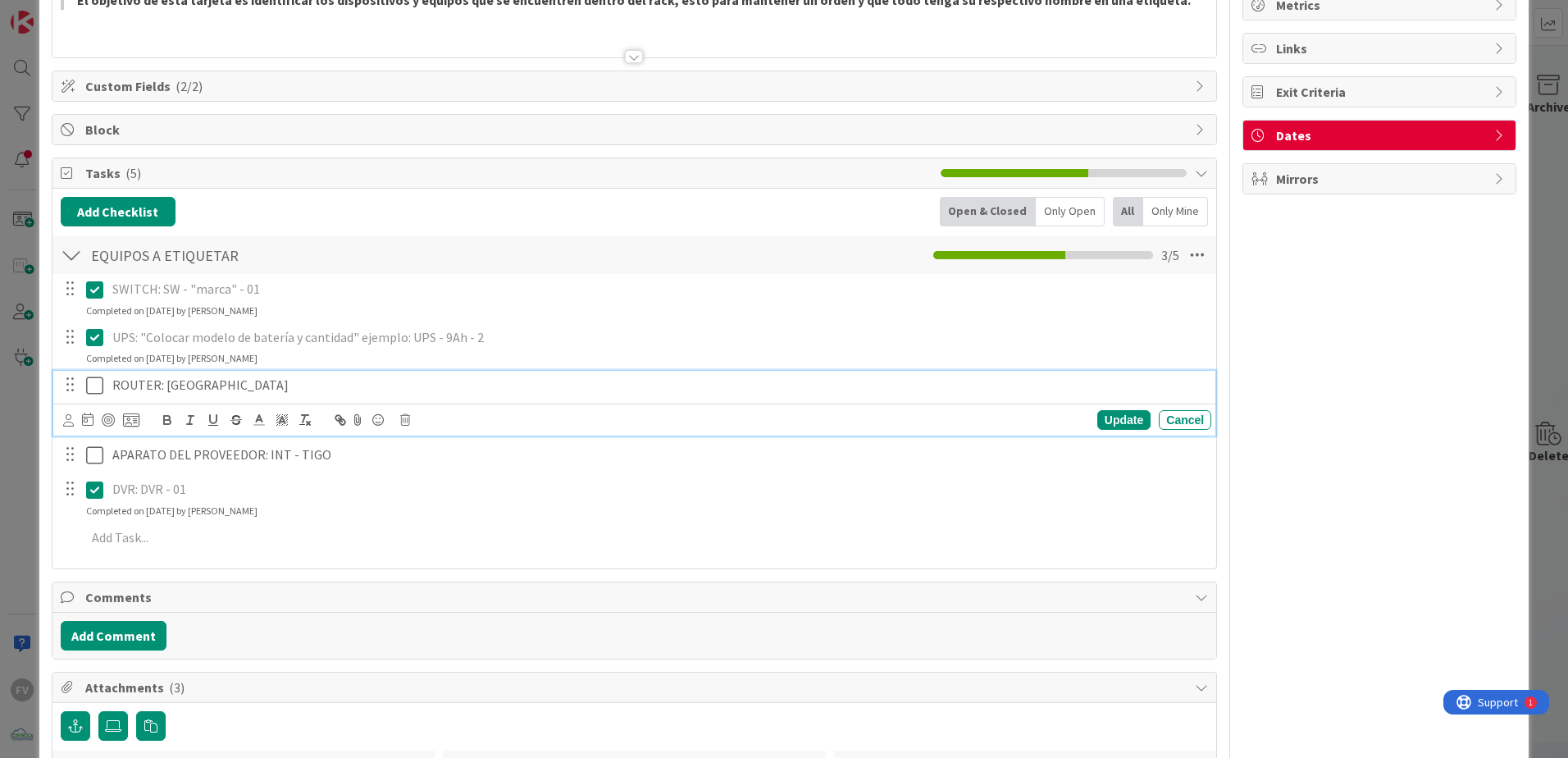
click at [94, 385] on icon at bounding box center [95, 385] width 18 height 20
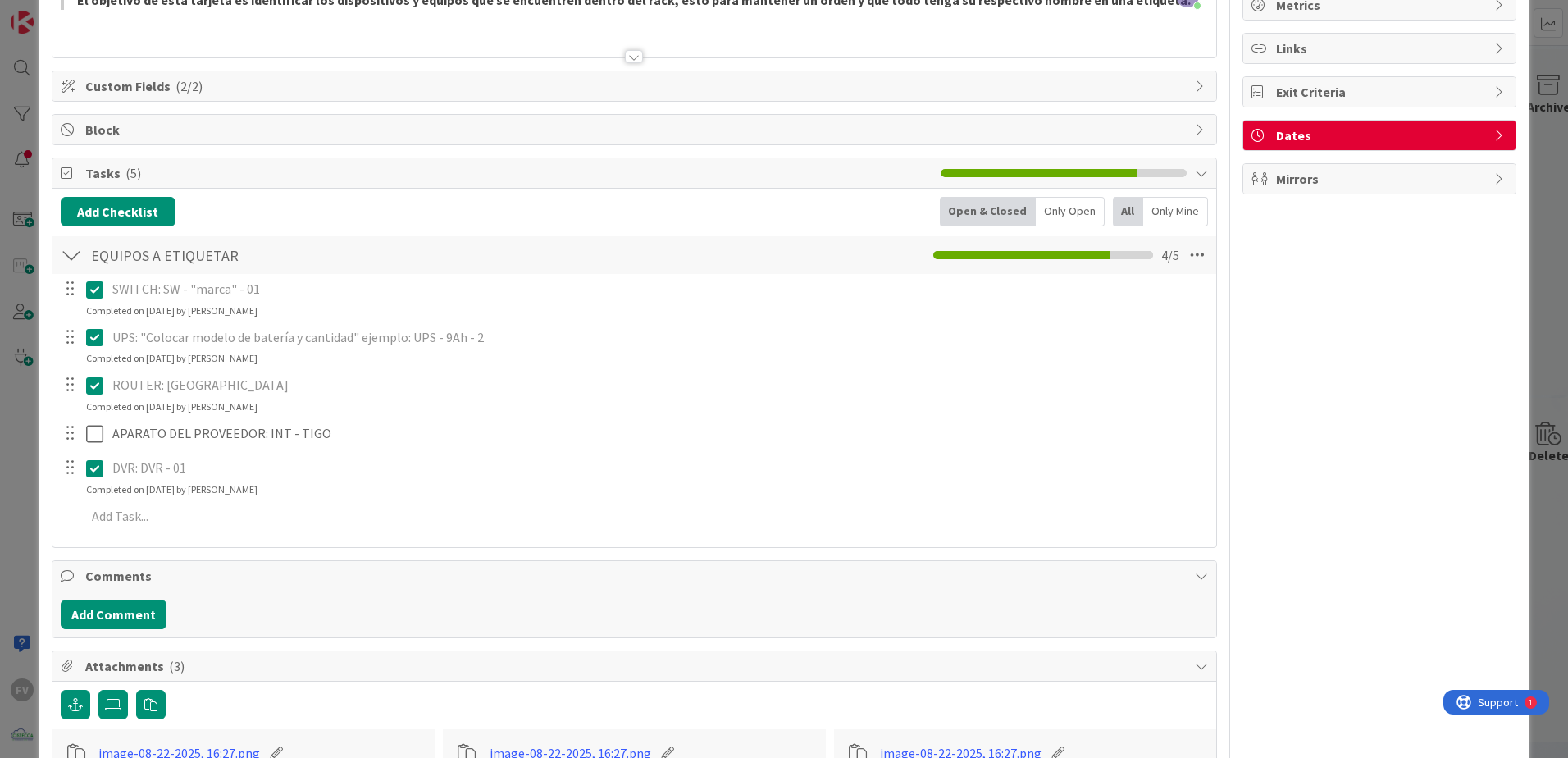
click at [89, 384] on icon at bounding box center [95, 385] width 18 height 20
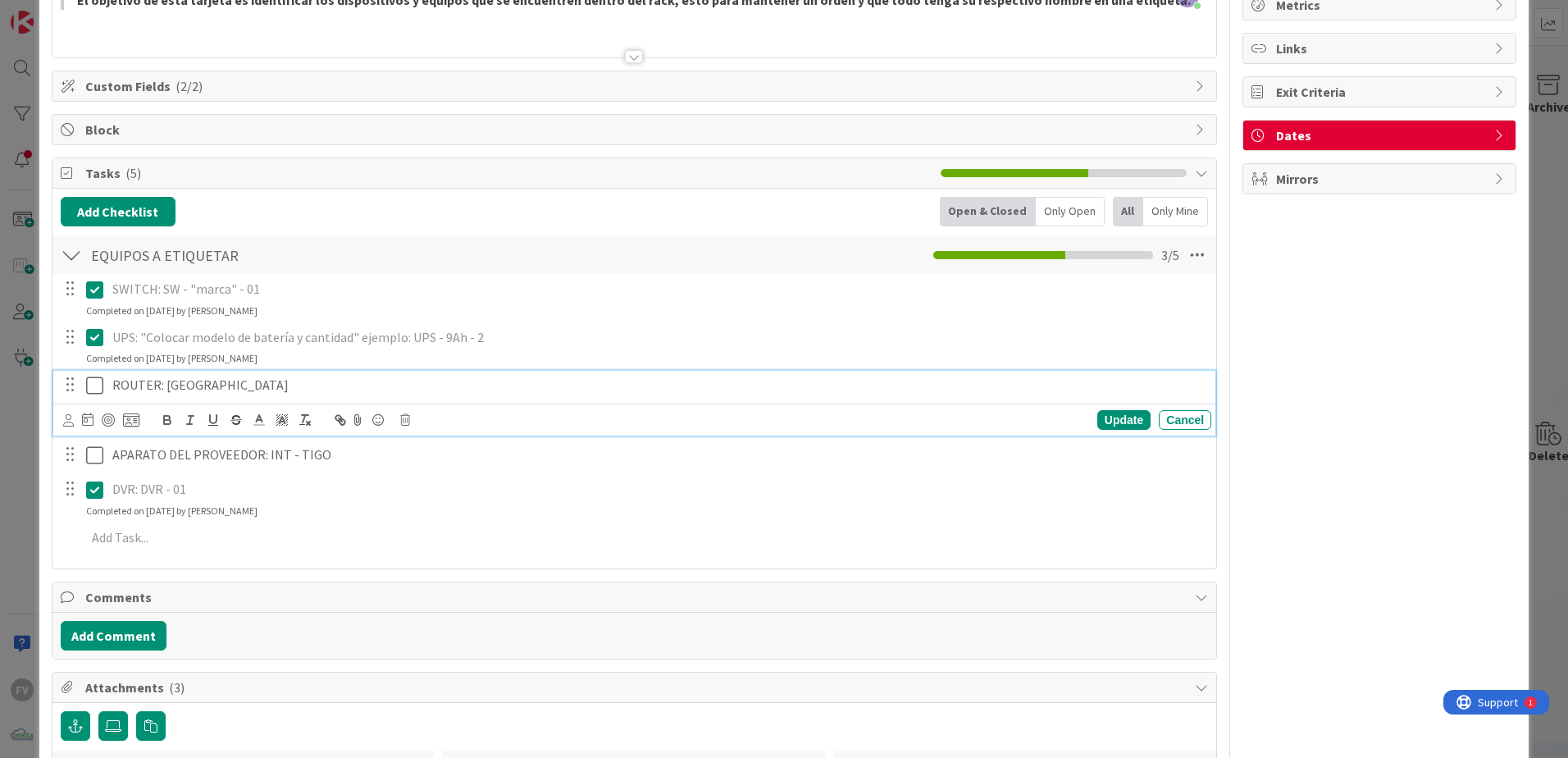
click at [87, 384] on icon at bounding box center [95, 385] width 18 height 20
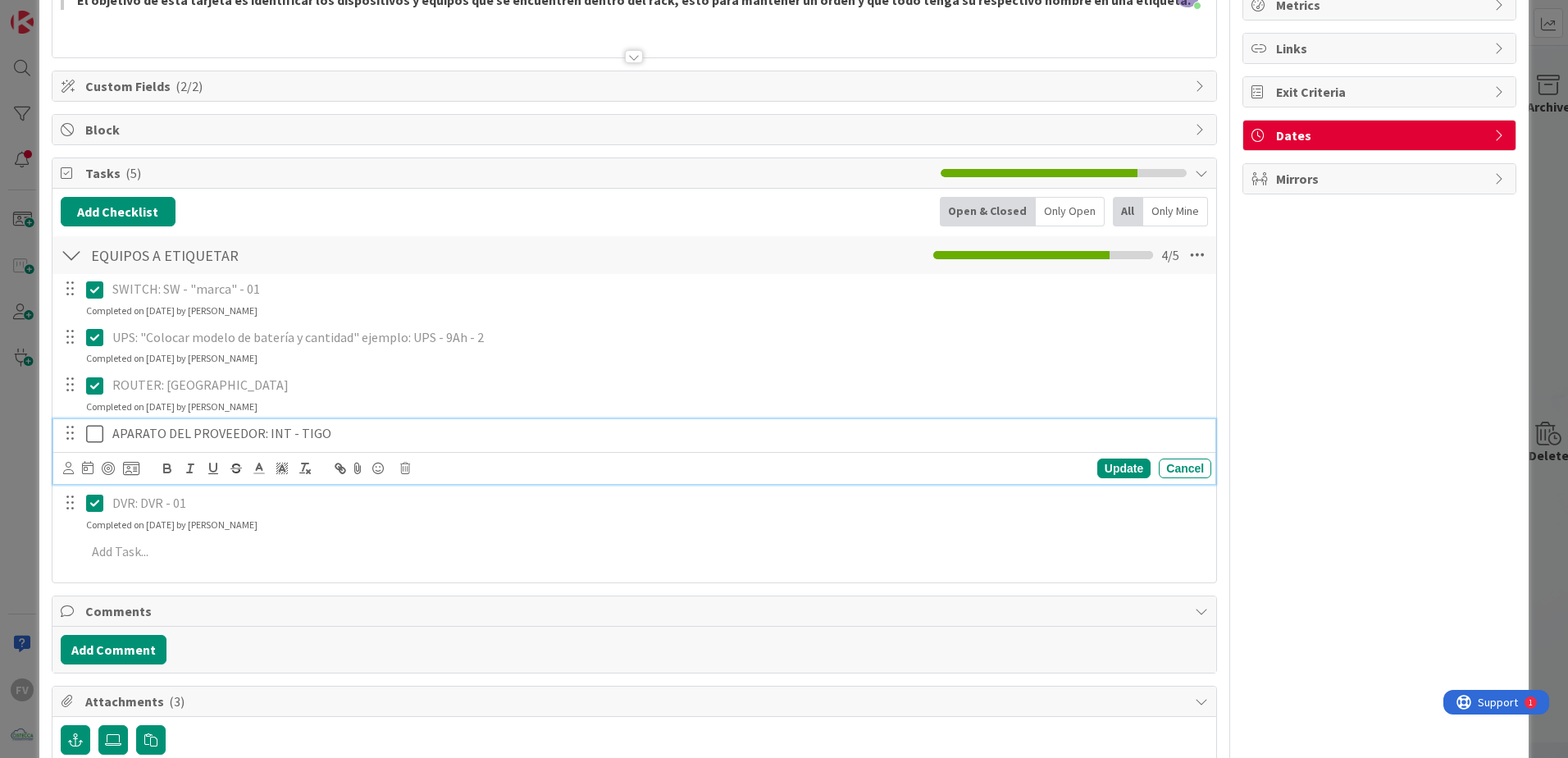
click at [99, 442] on icon at bounding box center [95, 433] width 18 height 20
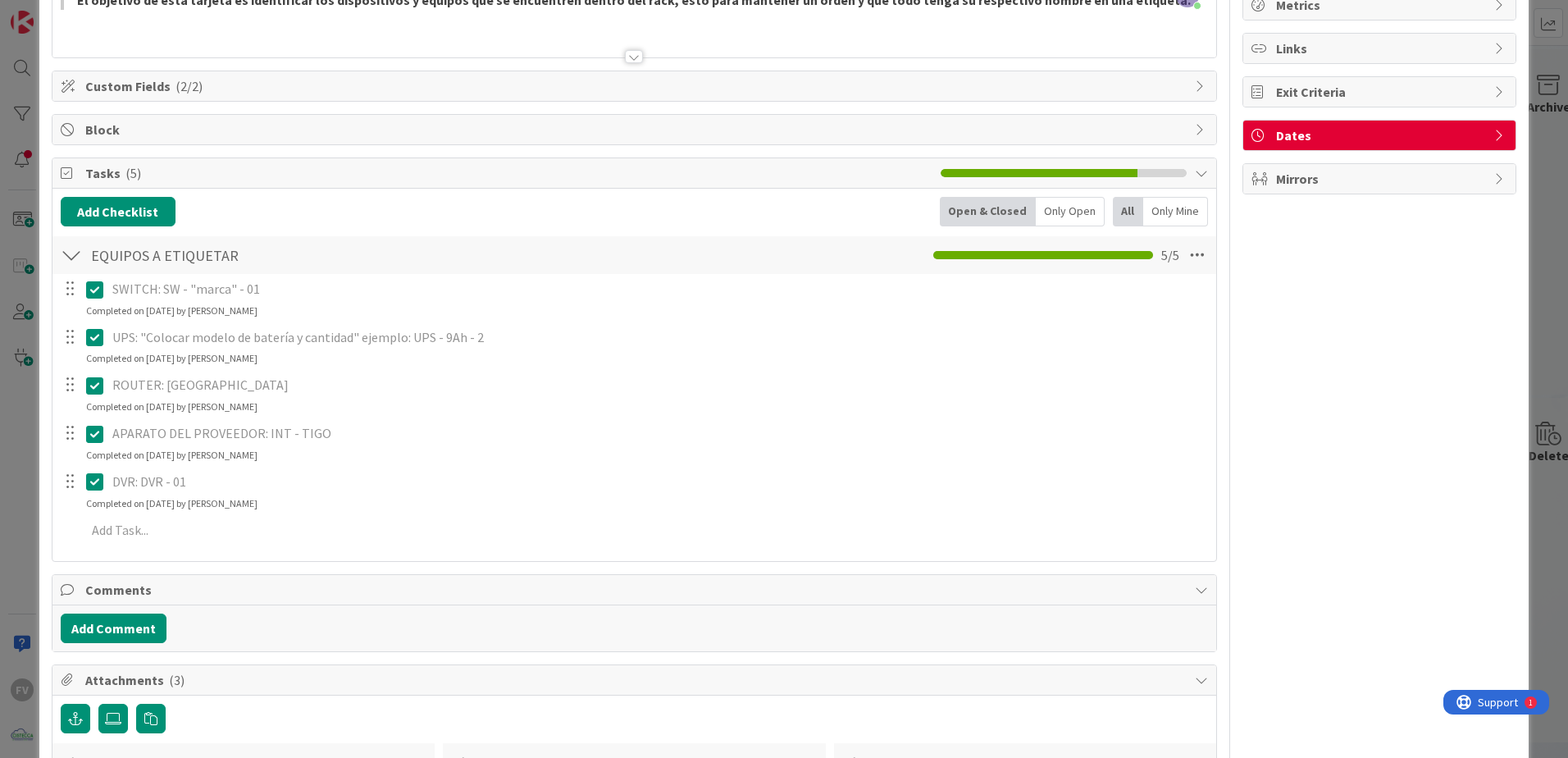
scroll to position [104, 0]
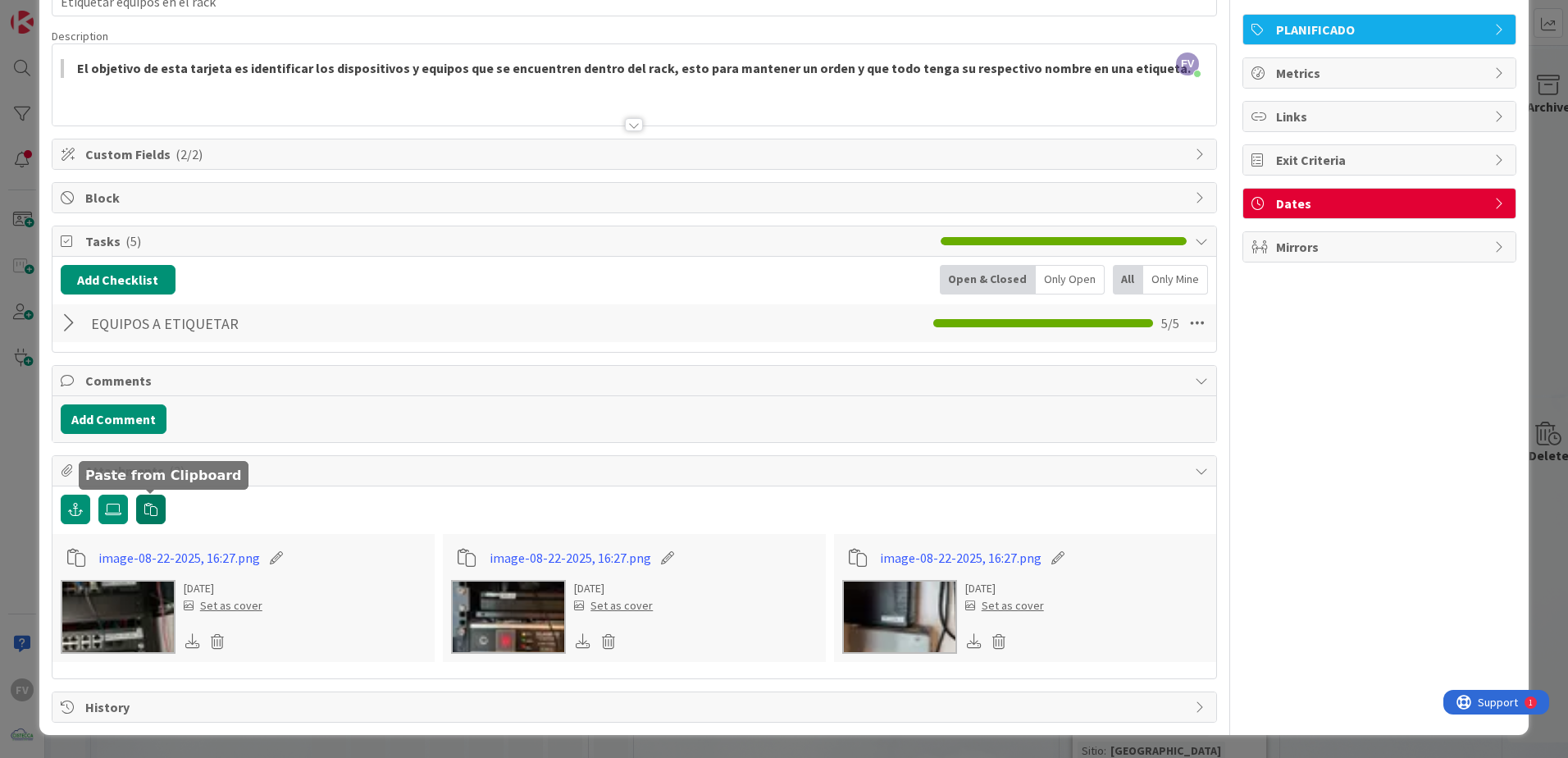
click at [146, 516] on button "button" at bounding box center [151, 509] width 30 height 30
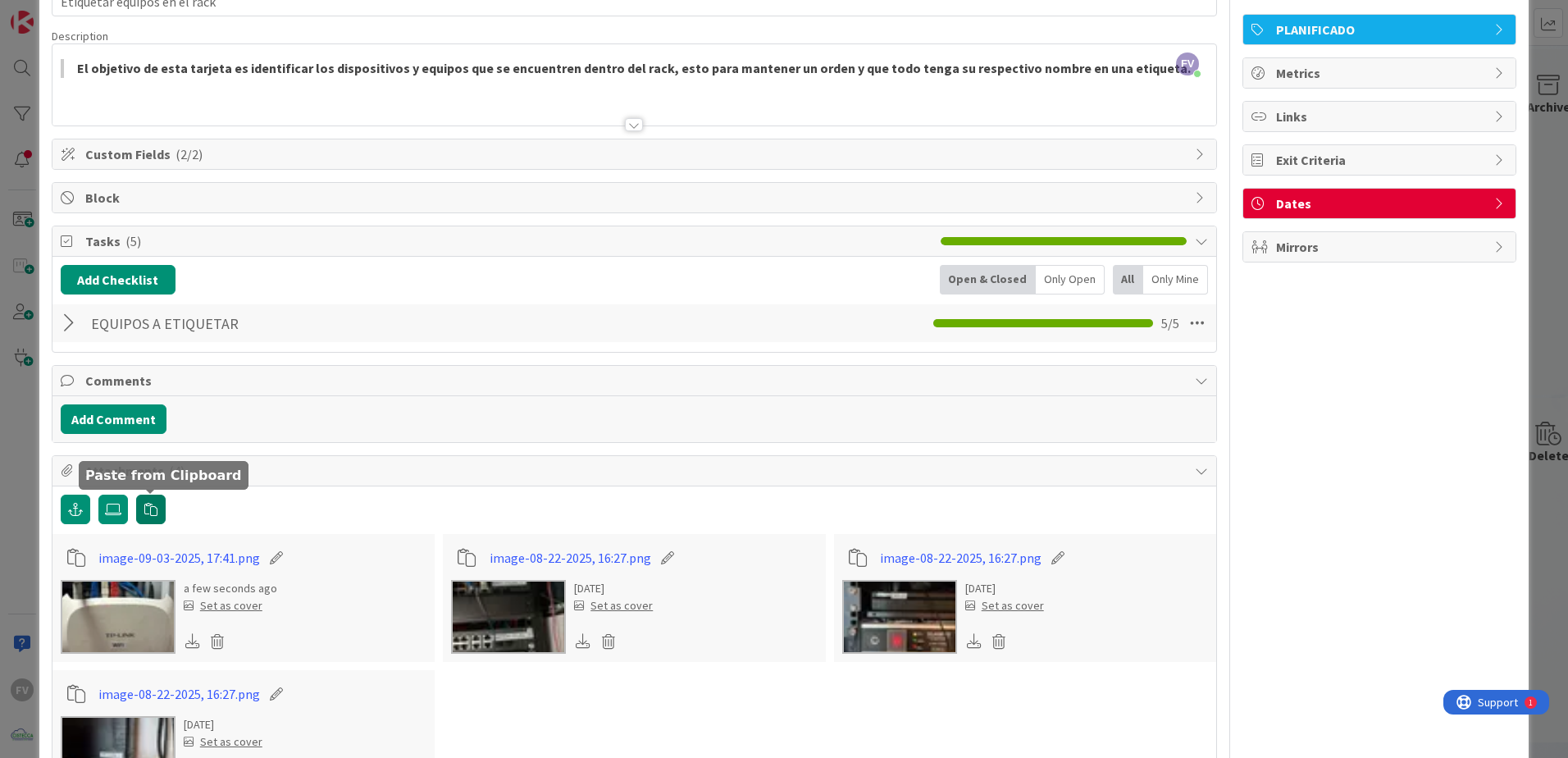
click at [150, 512] on icon "button" at bounding box center [150, 509] width 13 height 13
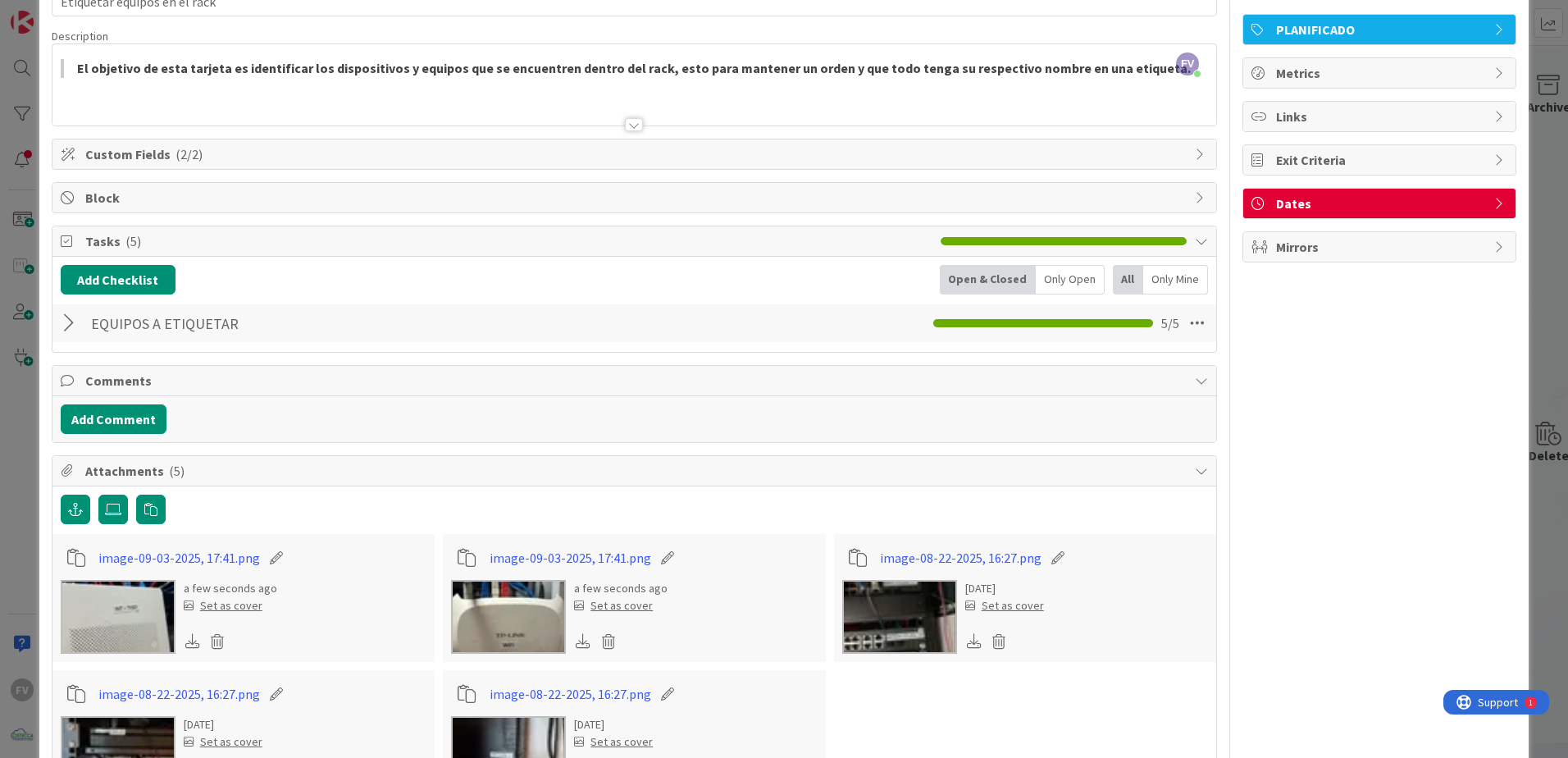
click at [215, 477] on span "Attachments ( 5 )" at bounding box center [636, 470] width 1102 height 20
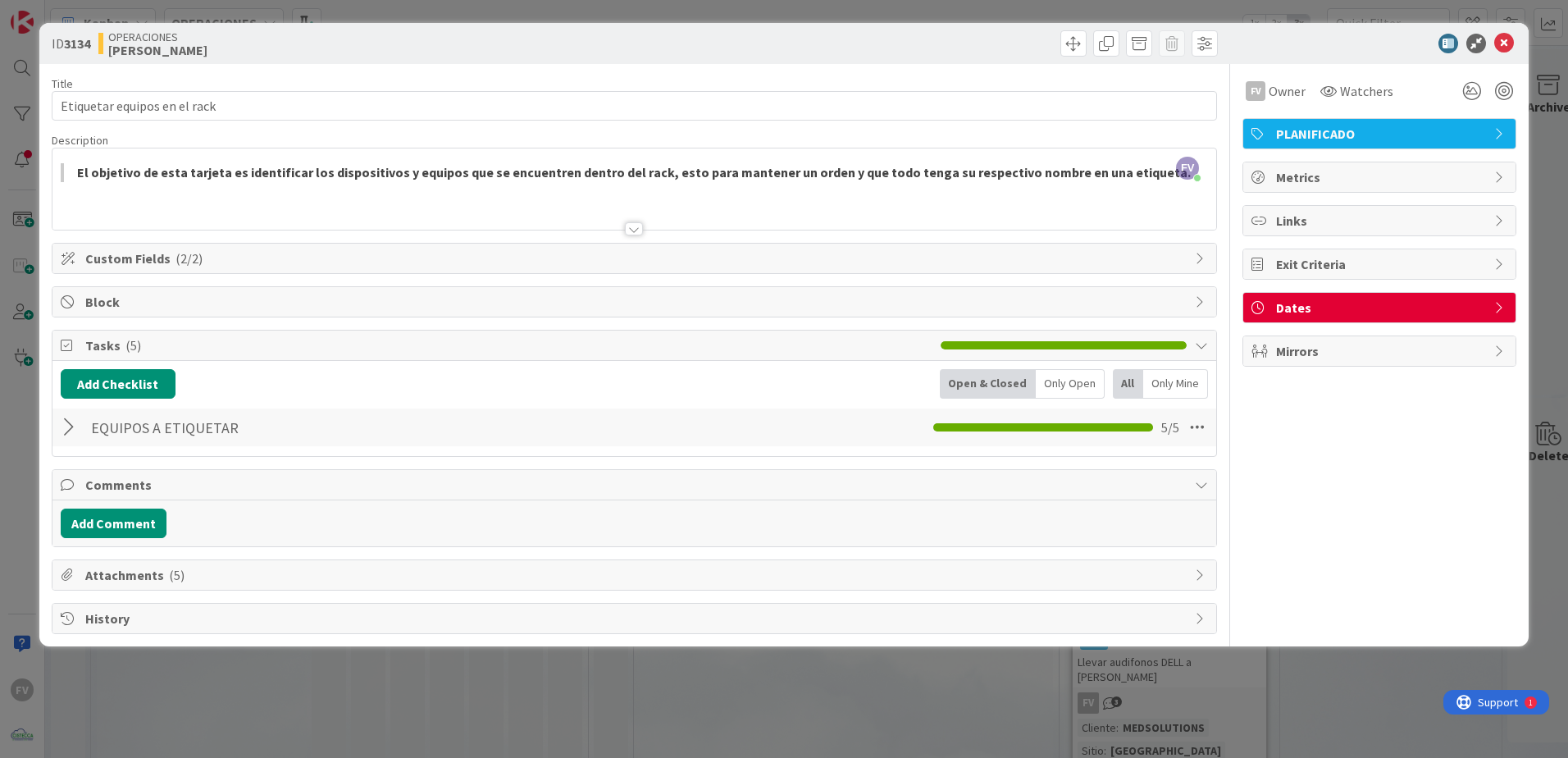
scroll to position [0, 0]
click at [72, 431] on div at bounding box center [71, 427] width 21 height 30
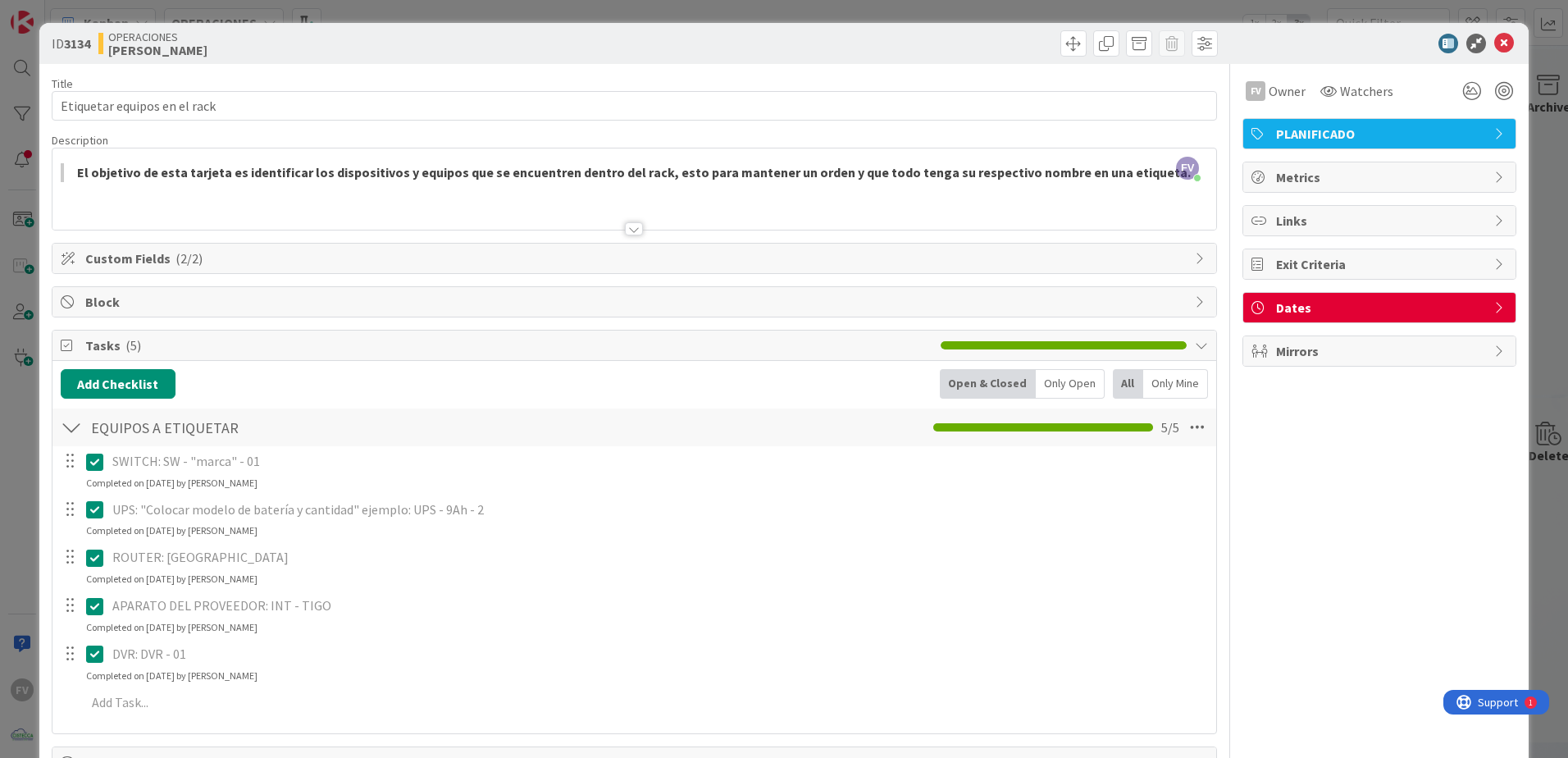
click at [72, 431] on div at bounding box center [71, 427] width 21 height 30
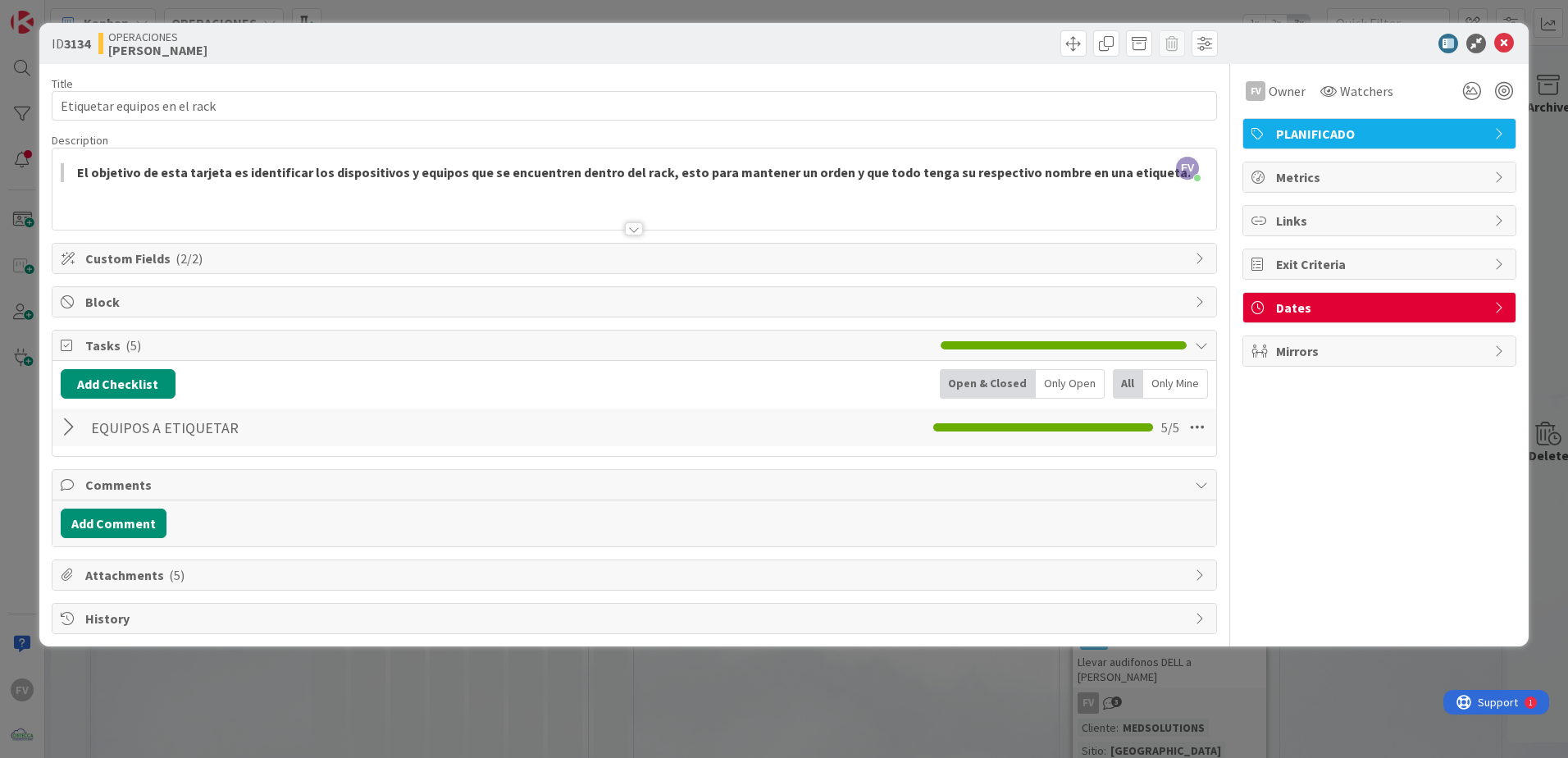
click at [69, 354] on div "Tasks ( 5 )" at bounding box center [634, 346] width 1164 height 31
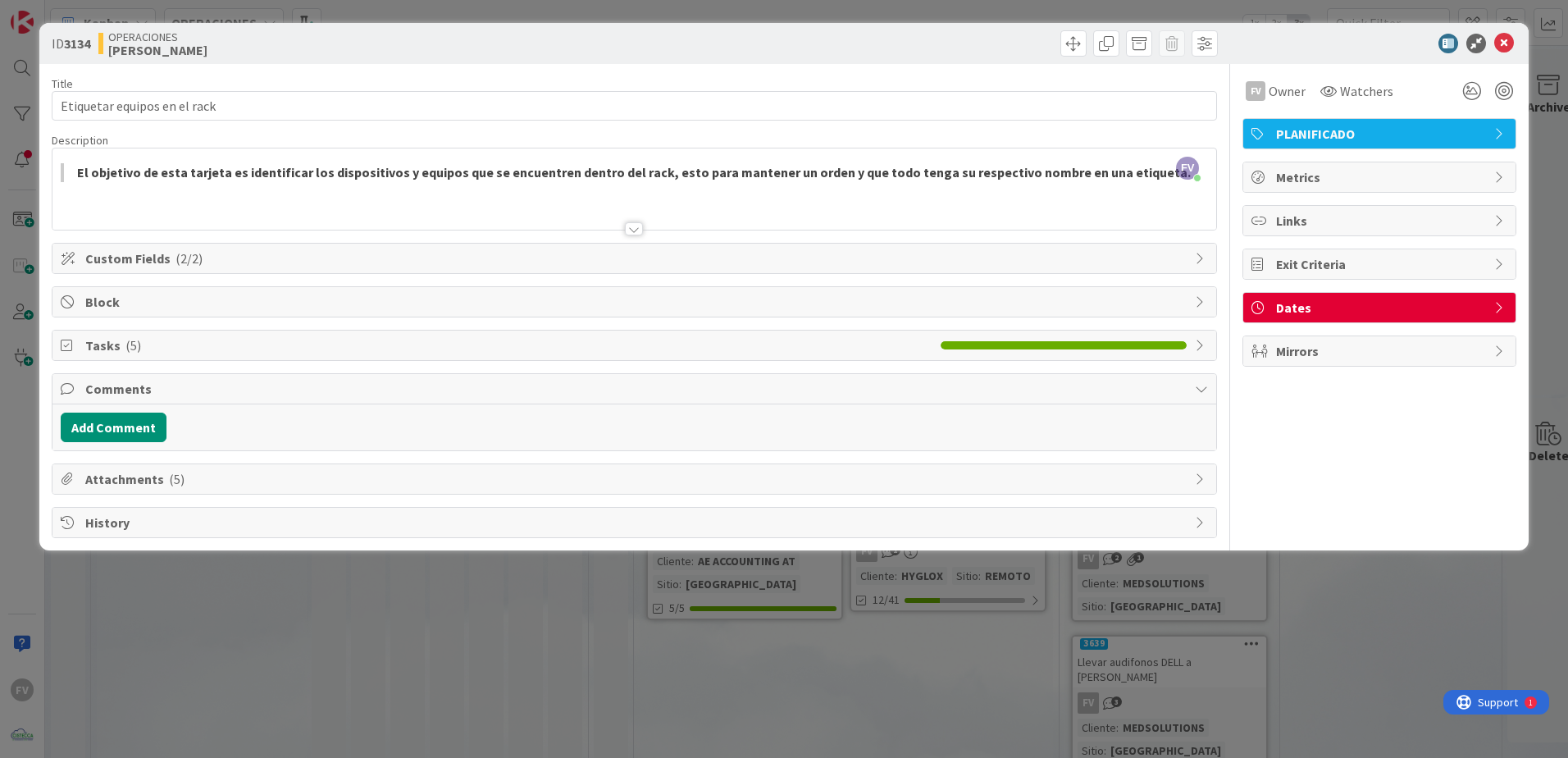
drag, startPoint x: 856, startPoint y: 643, endPoint x: 823, endPoint y: 640, distance: 33.1
click at [836, 641] on div "ID 3134 OPERACIONES [PERSON_NAME] Title 28 / 128 Etiquetar equipos en el rack D…" at bounding box center [784, 379] width 1568 height 758
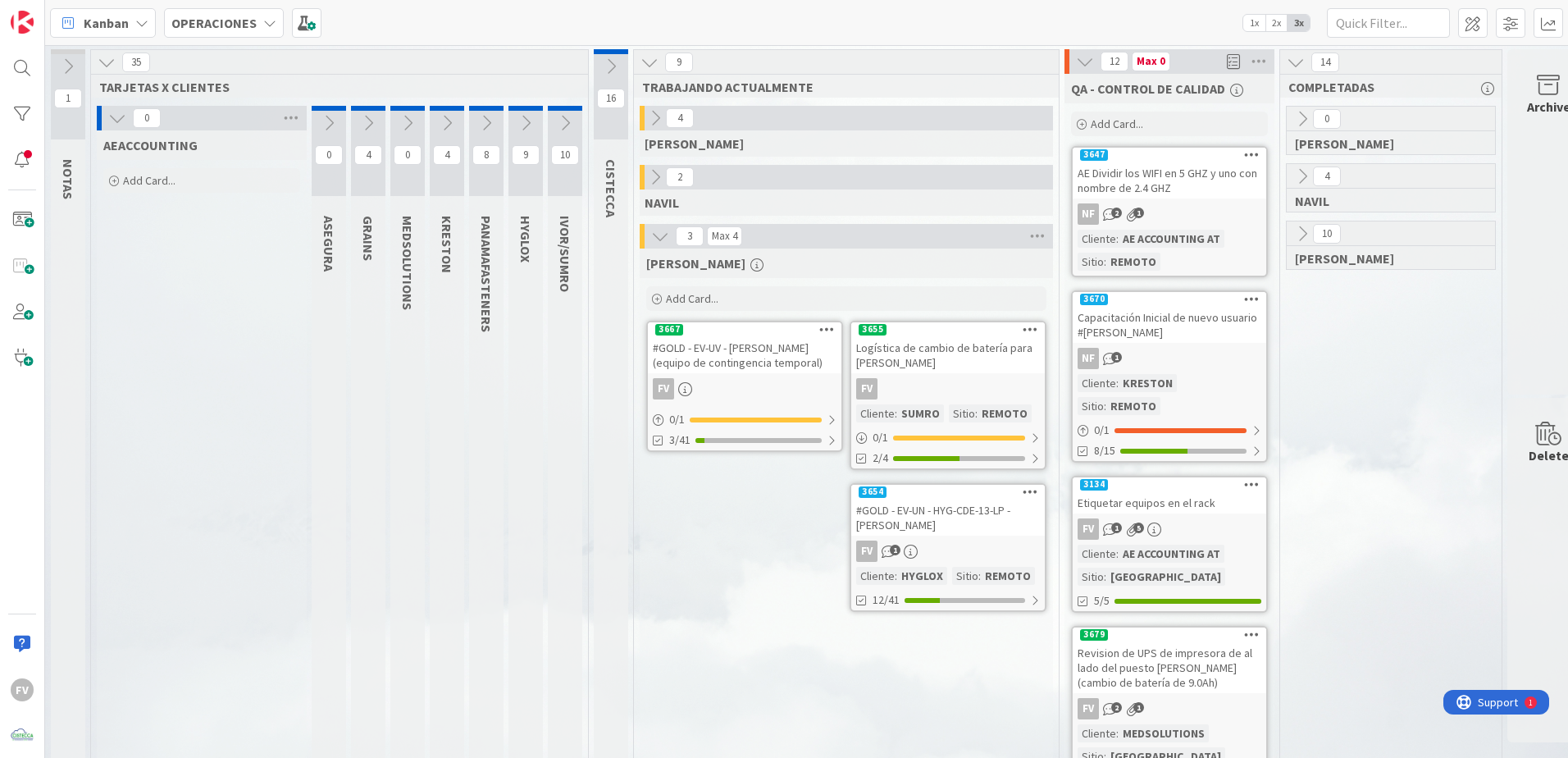
click at [372, 119] on icon at bounding box center [368, 123] width 18 height 18
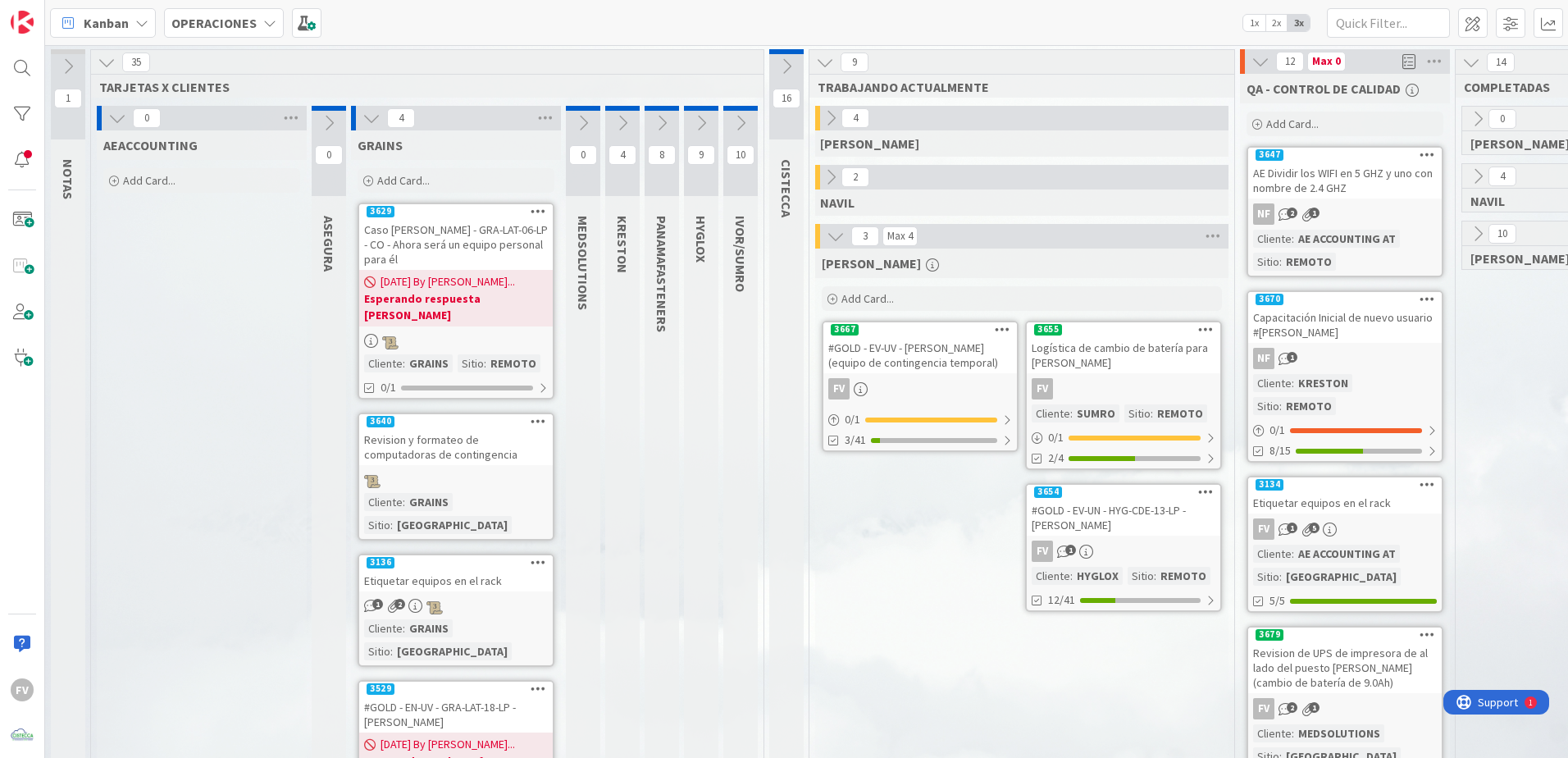
click at [372, 119] on icon at bounding box center [371, 117] width 18 height 18
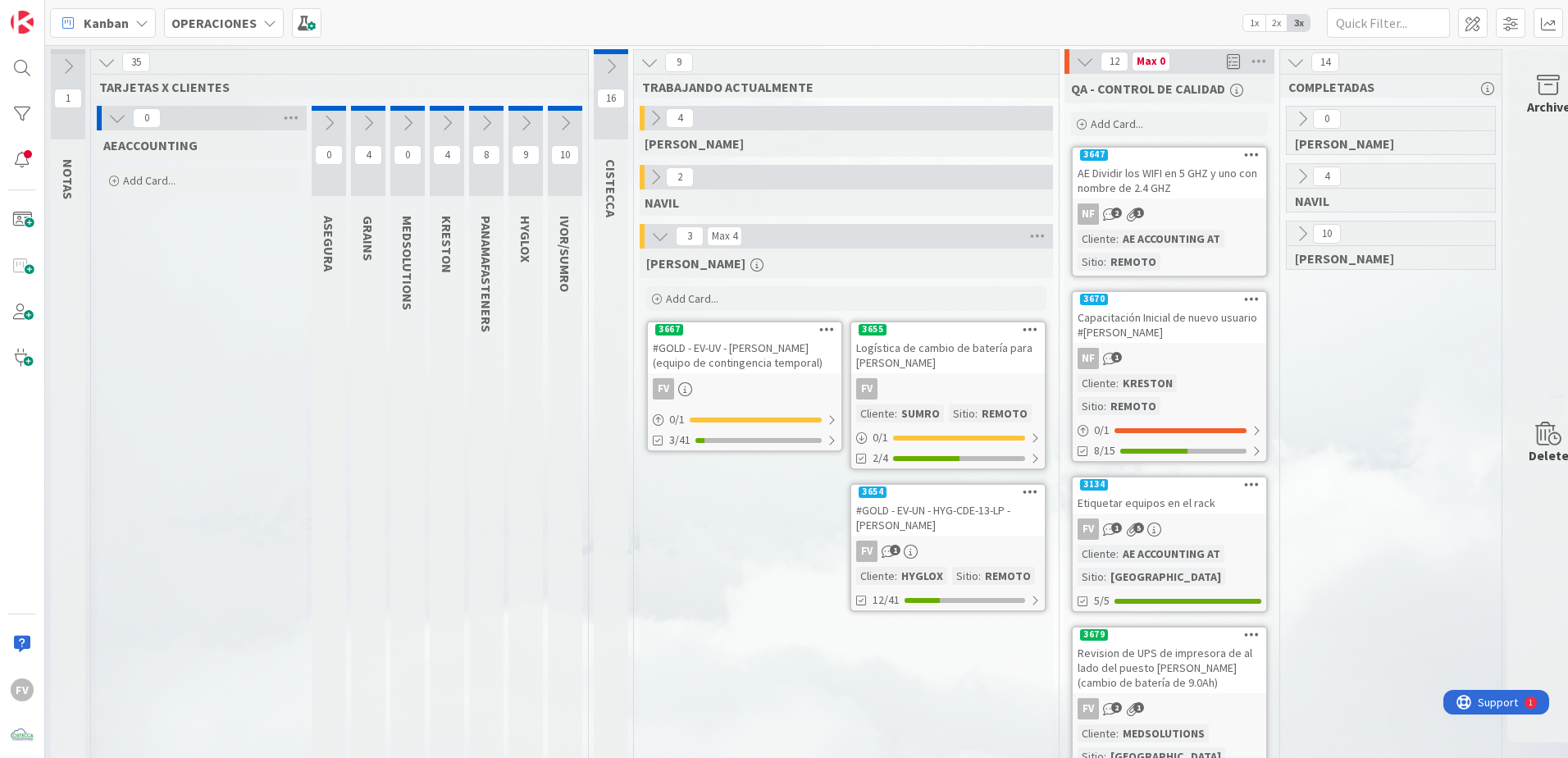
click at [118, 124] on icon at bounding box center [117, 117] width 18 height 18
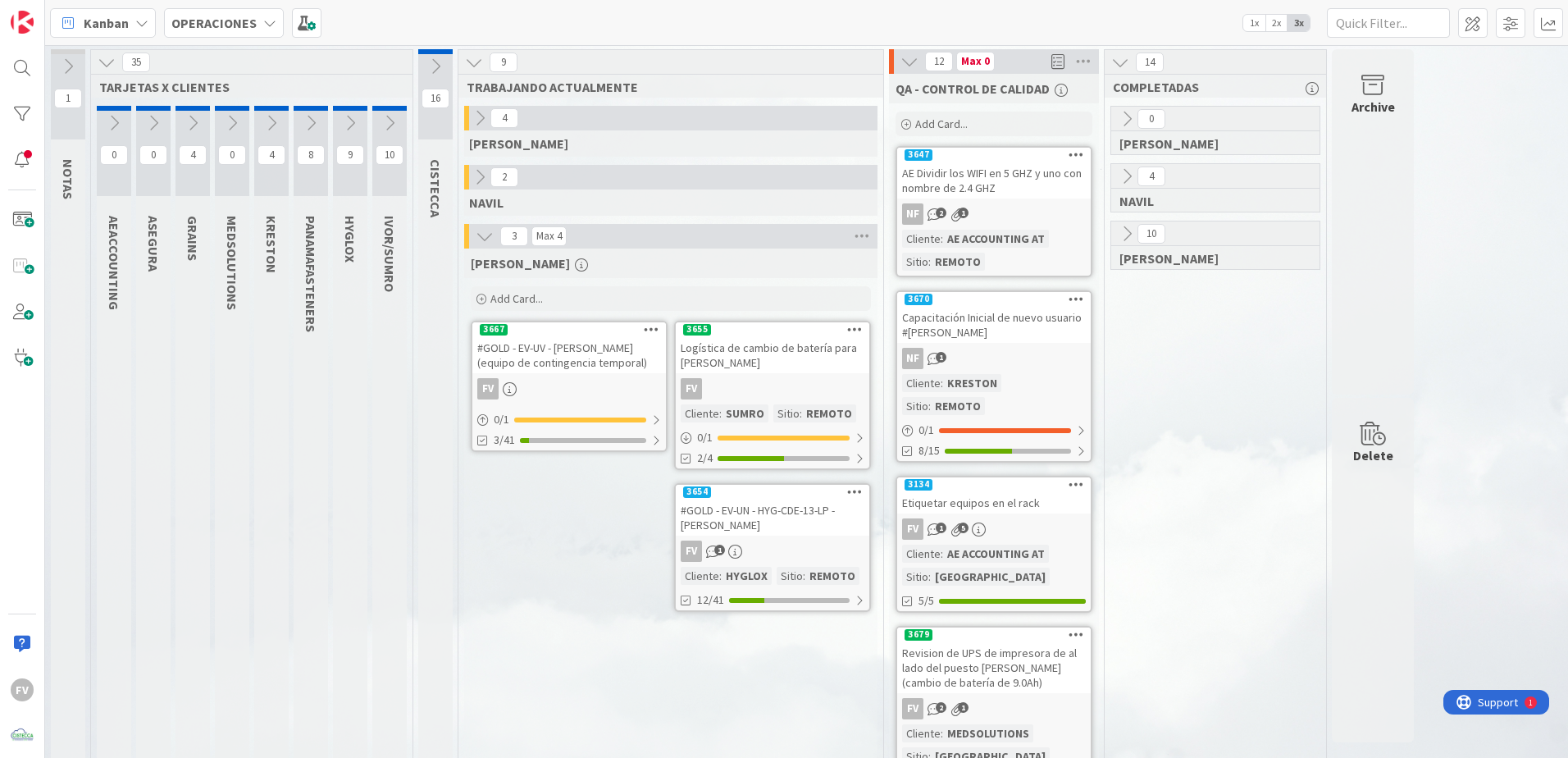
click at [222, 123] on button at bounding box center [231, 123] width 34 height 24
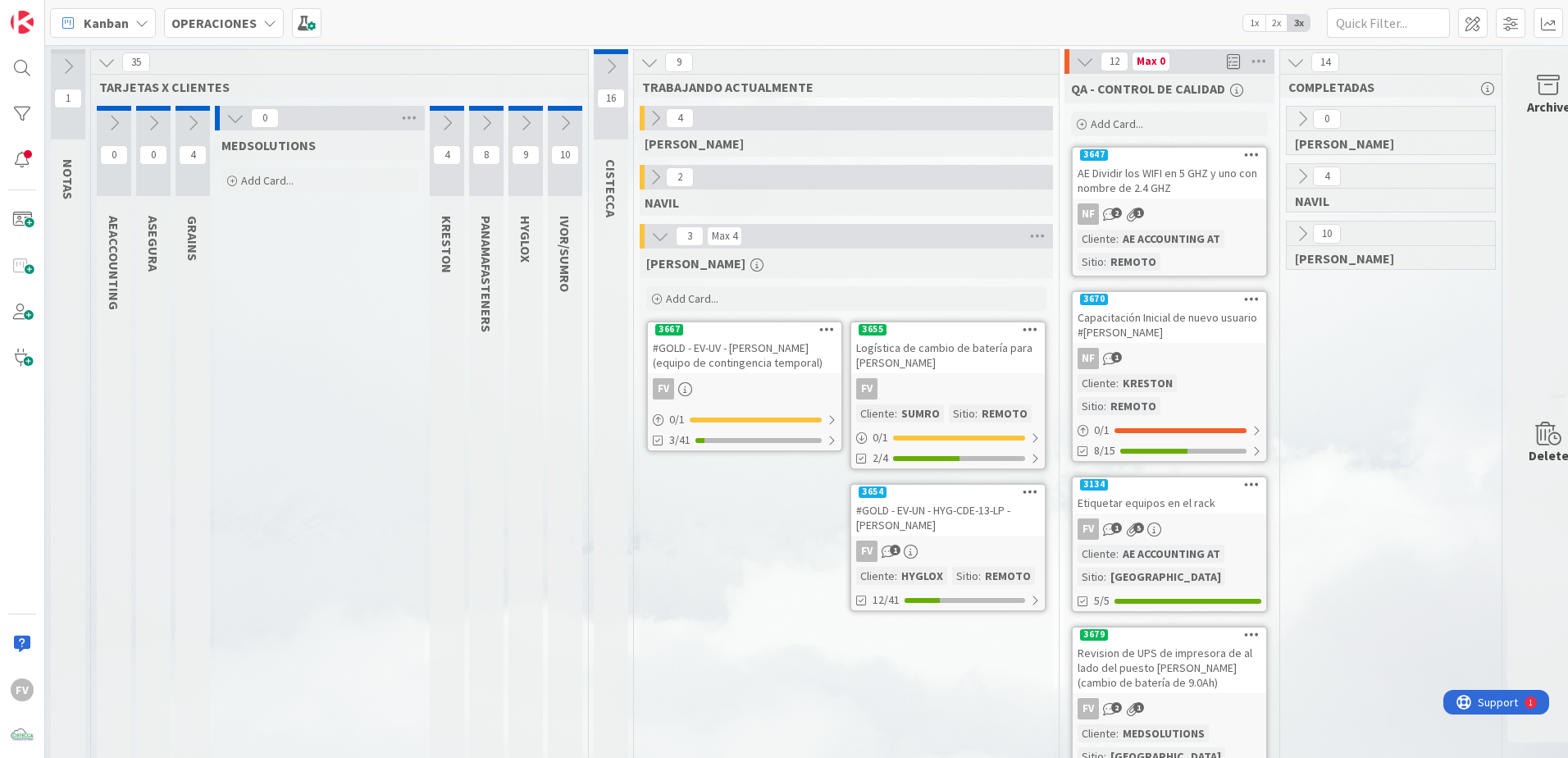
click at [239, 117] on icon at bounding box center [235, 117] width 18 height 18
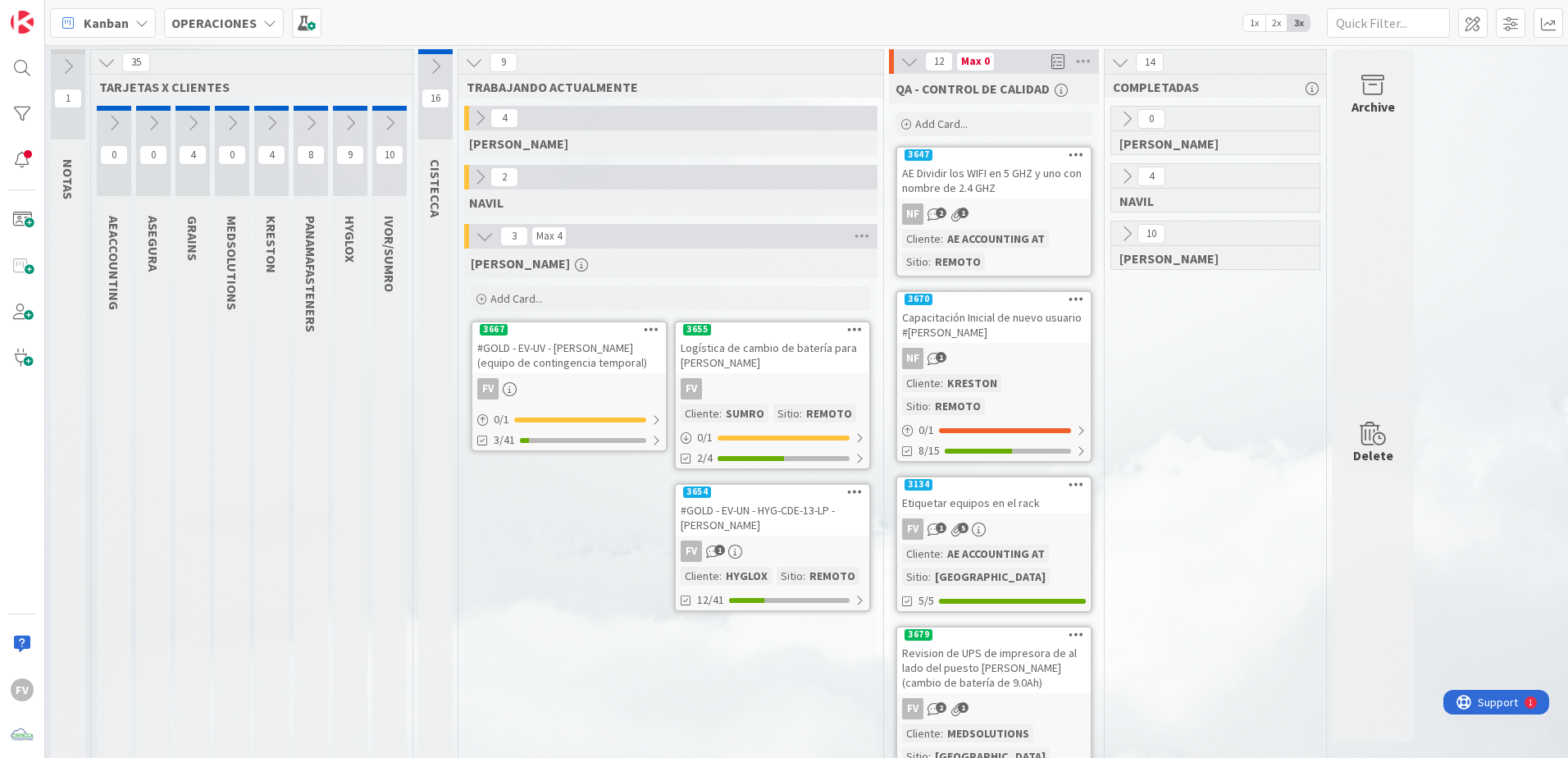
click at [280, 114] on icon at bounding box center [271, 123] width 18 height 18
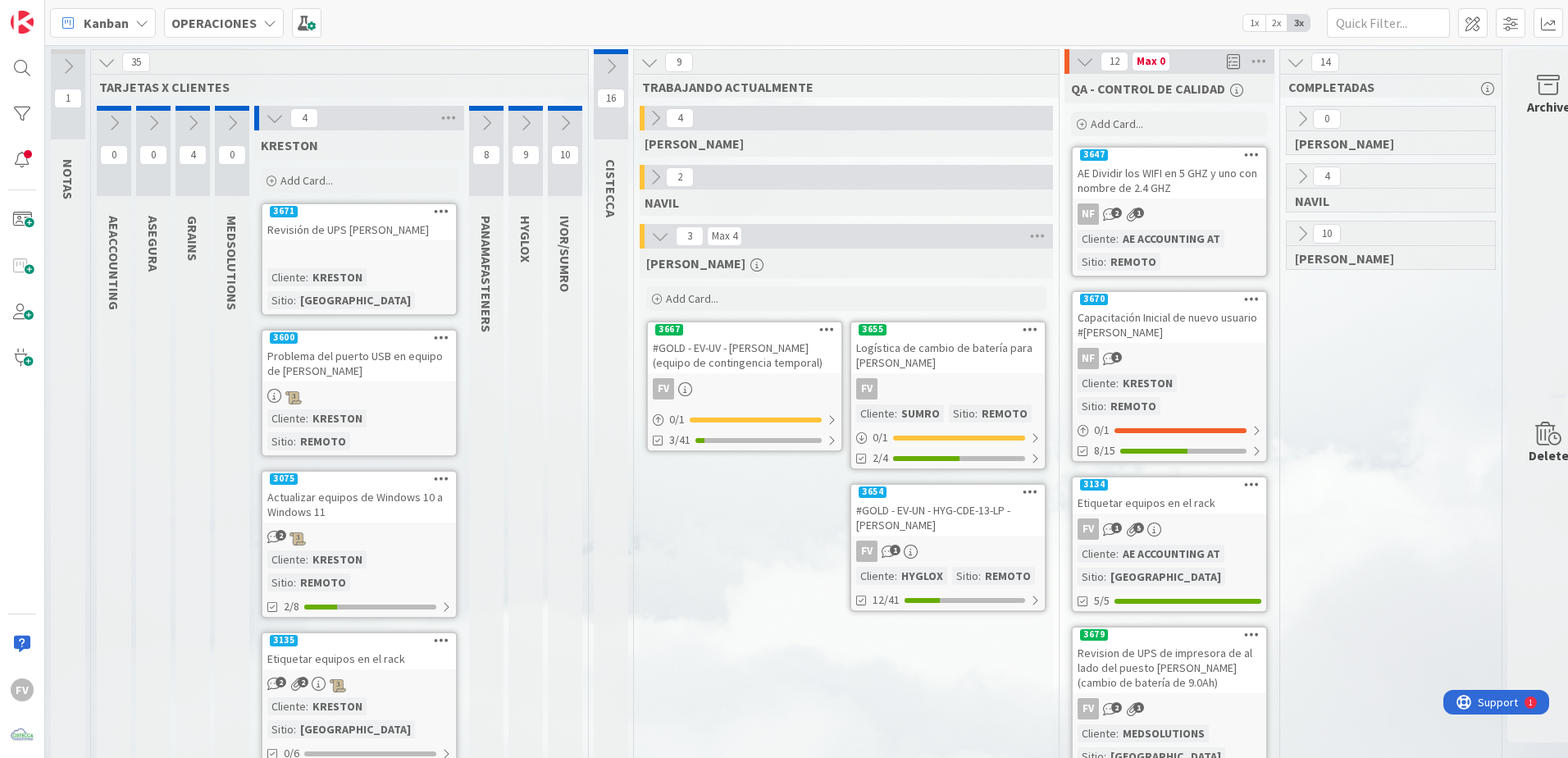
click at [280, 114] on icon at bounding box center [274, 117] width 18 height 18
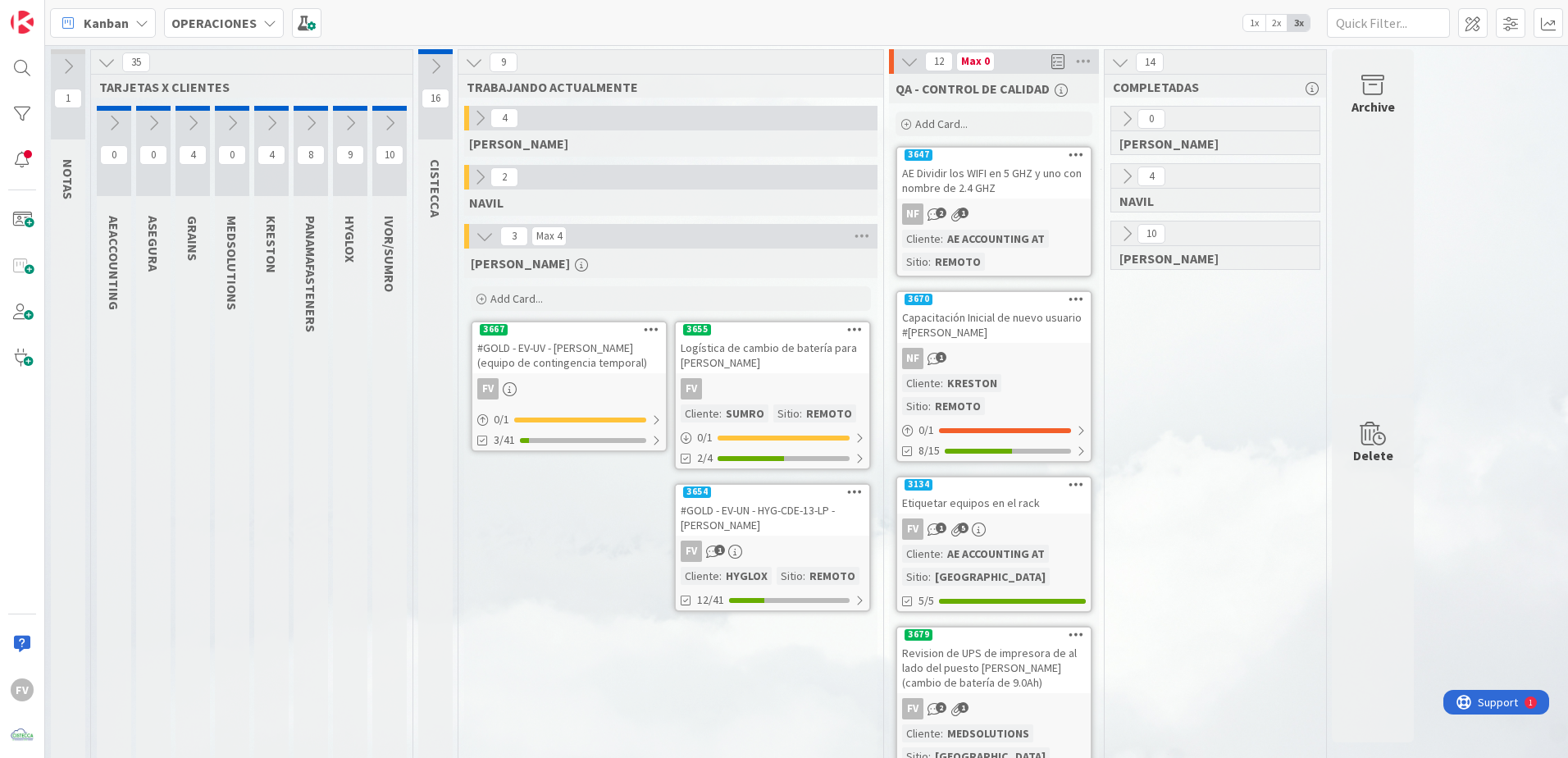
click at [323, 115] on button at bounding box center [310, 123] width 34 height 24
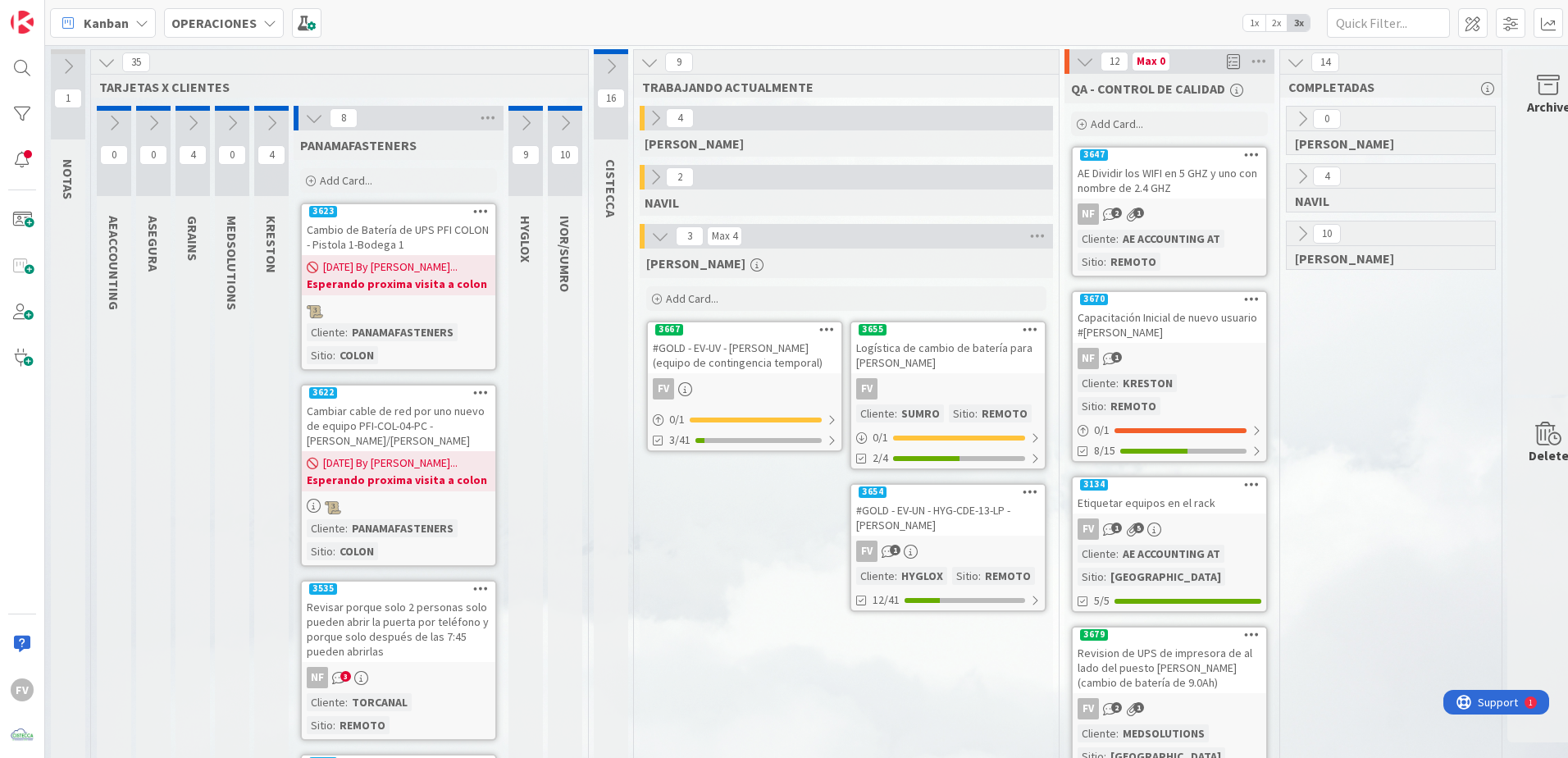
click at [322, 115] on icon at bounding box center [313, 117] width 18 height 18
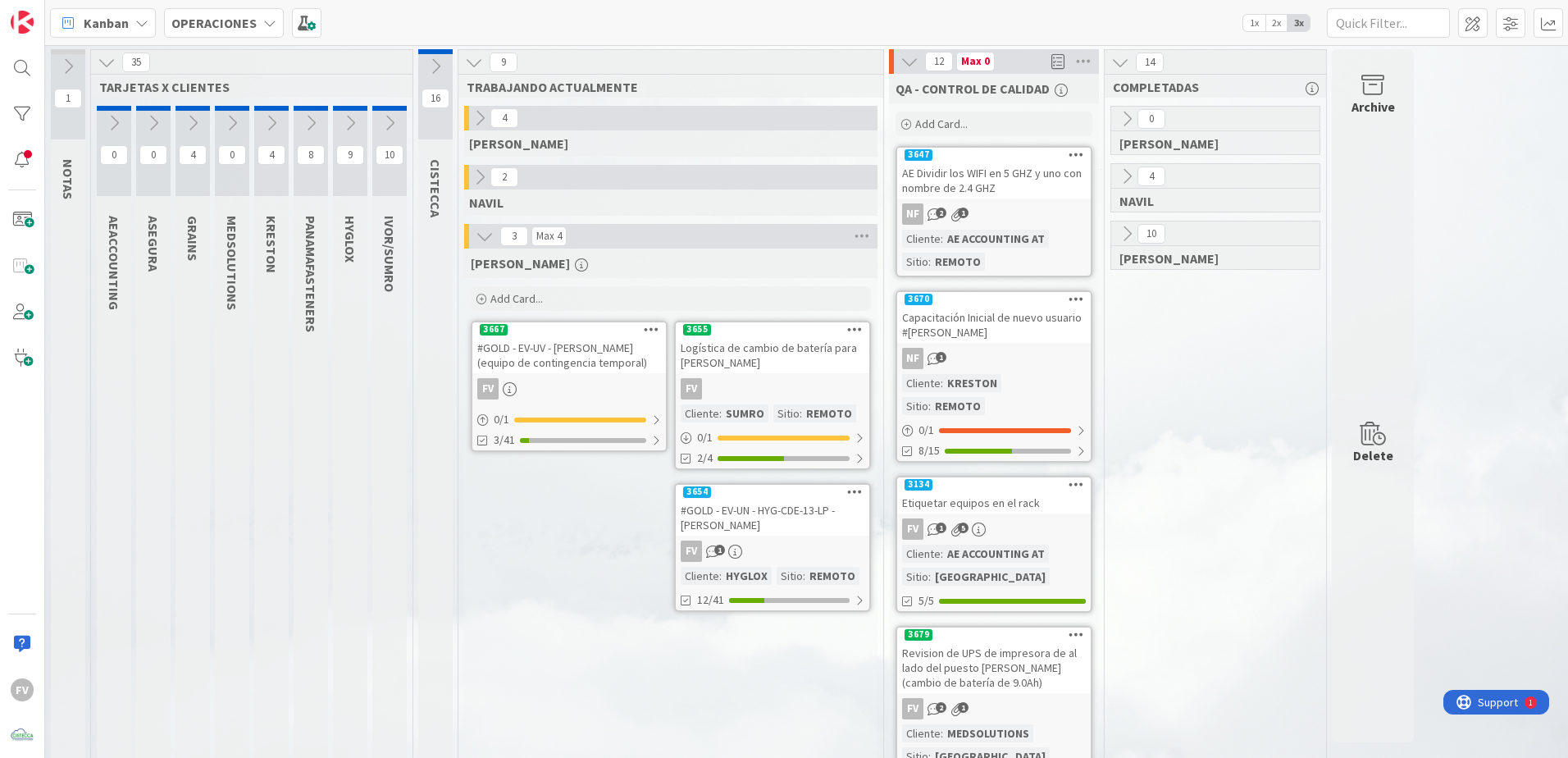
click at [360, 129] on button at bounding box center [349, 123] width 34 height 24
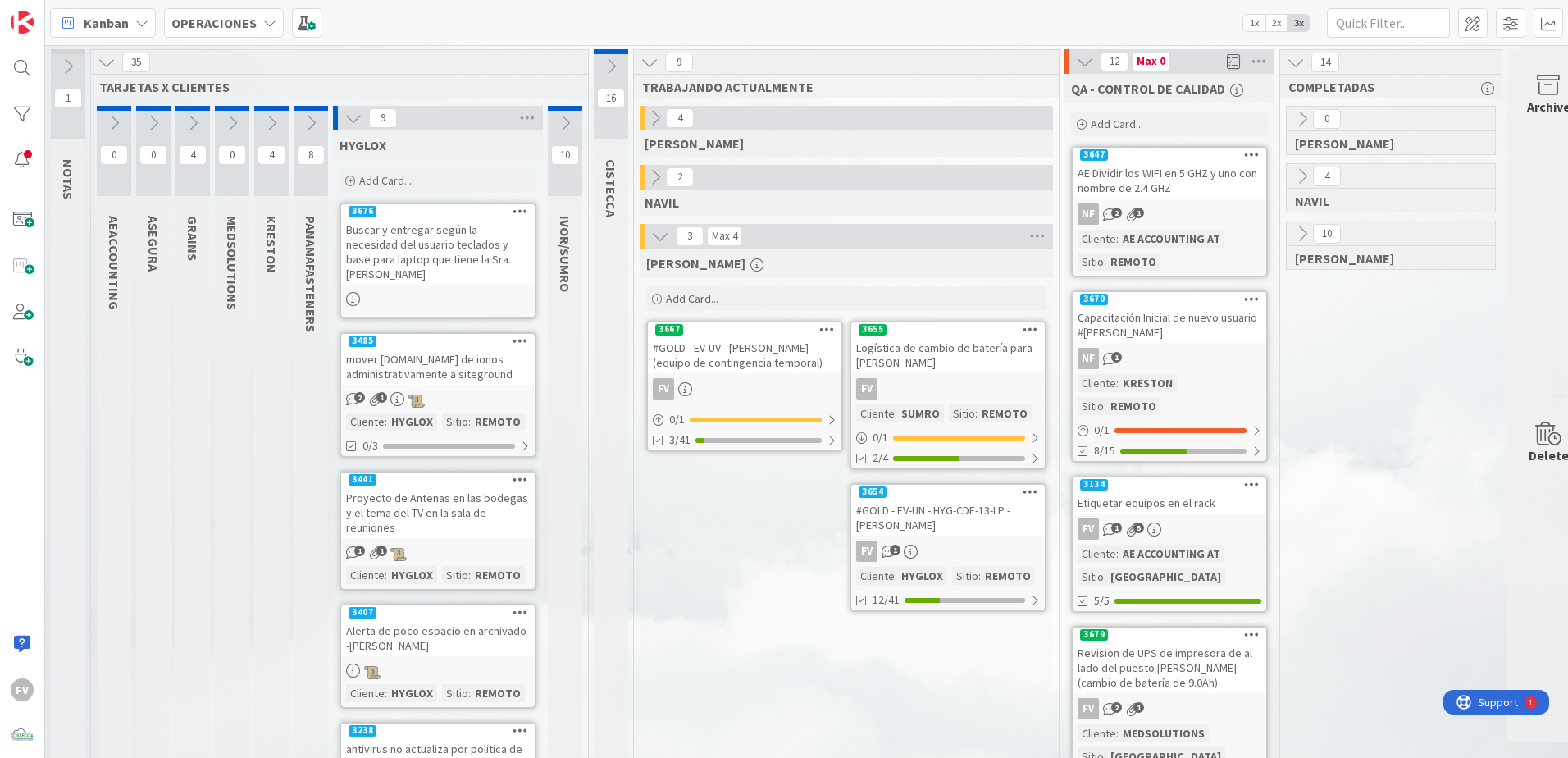
click at [354, 124] on icon at bounding box center [353, 117] width 18 height 18
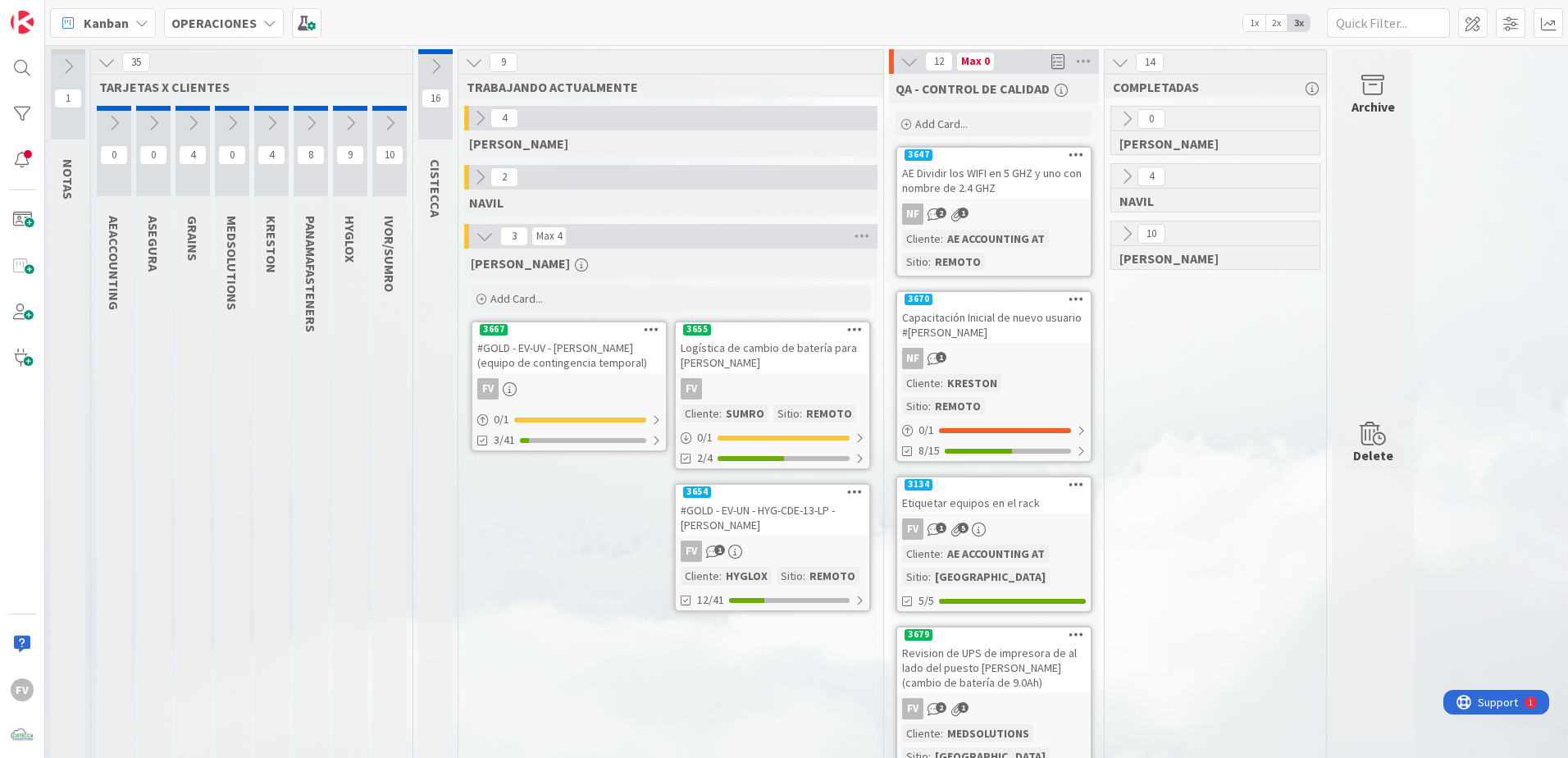
click at [380, 124] on button at bounding box center [389, 123] width 34 height 24
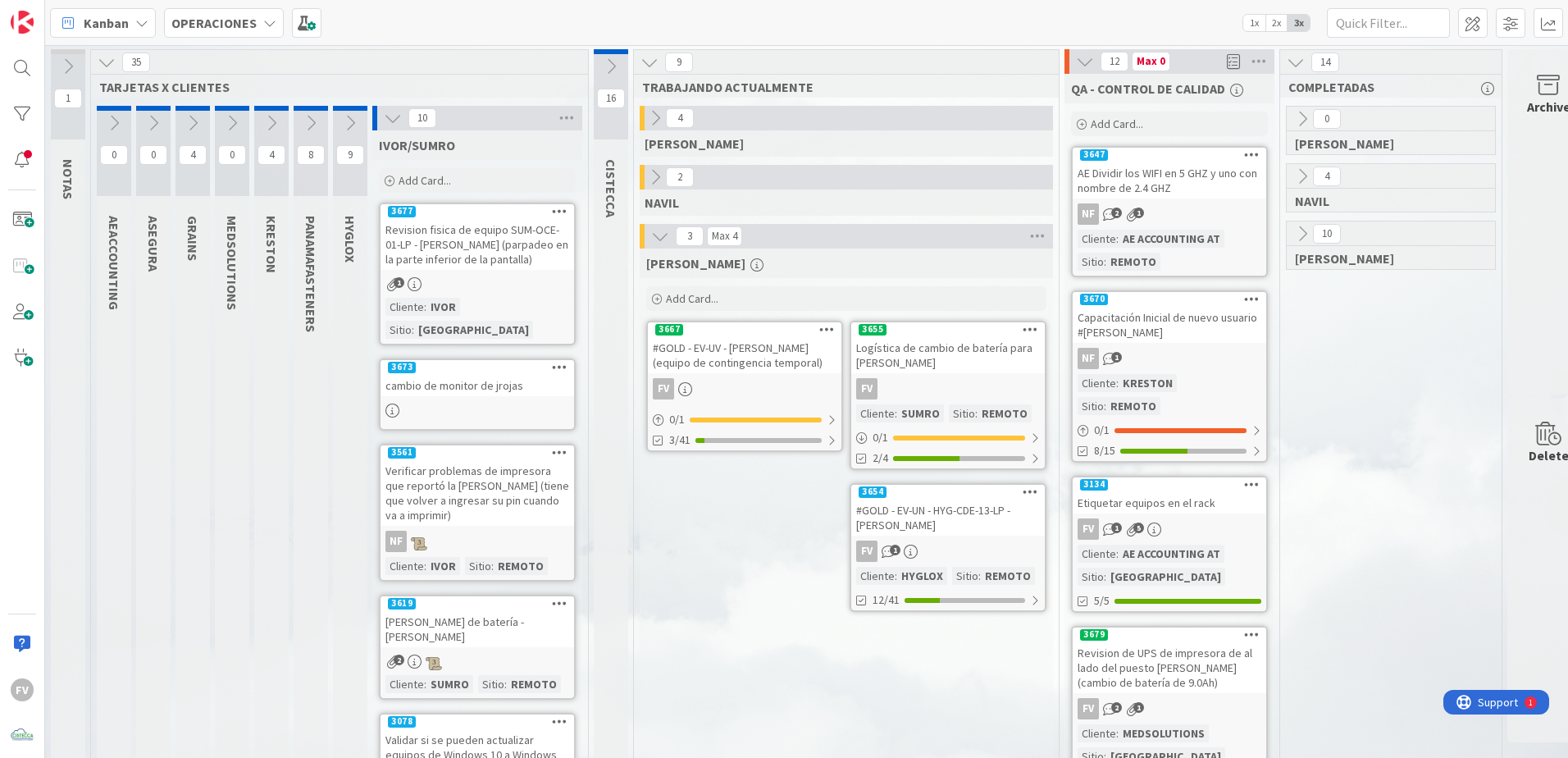
click at [397, 124] on icon at bounding box center [392, 117] width 18 height 18
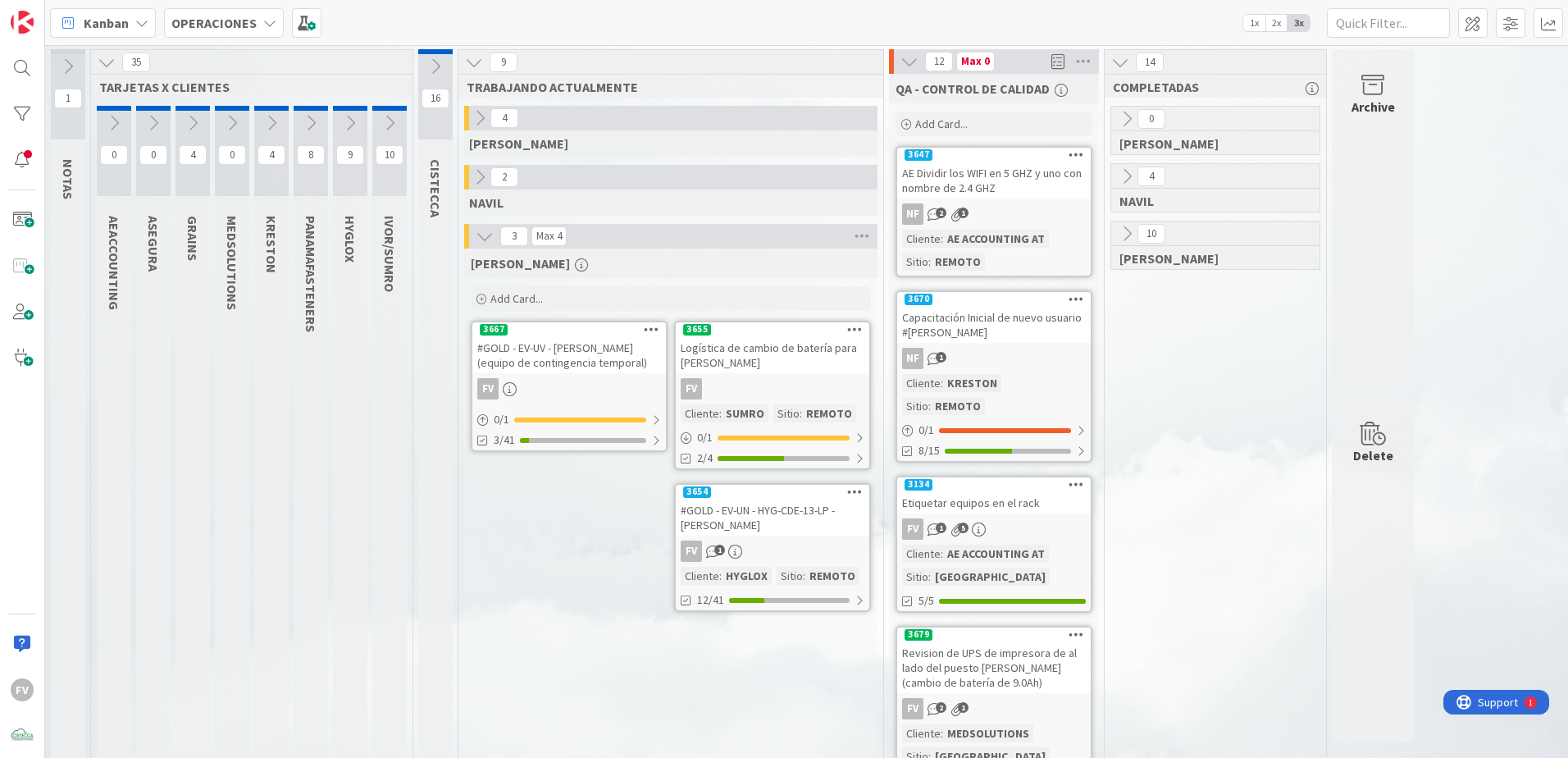
click at [608, 373] on div "#GOLD - EV-UV - [PERSON_NAME] (equipo de contingencia temporal)" at bounding box center [569, 355] width 193 height 36
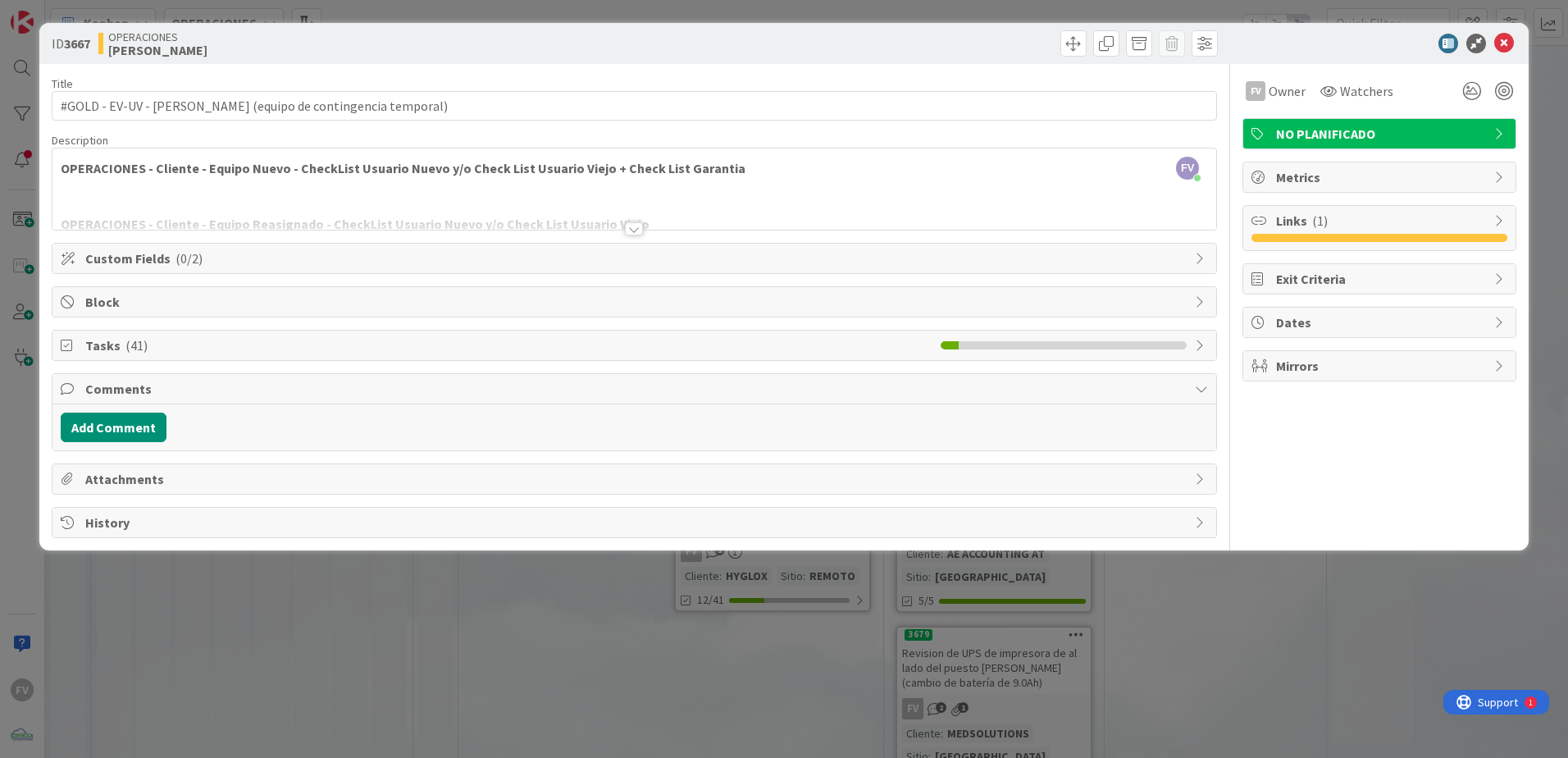
click at [467, 578] on div "ID 3667 OPERACIONES [PERSON_NAME] Title 61 / 128 #GOLD - EV-UV - [PERSON_NAME] …" at bounding box center [784, 379] width 1568 height 758
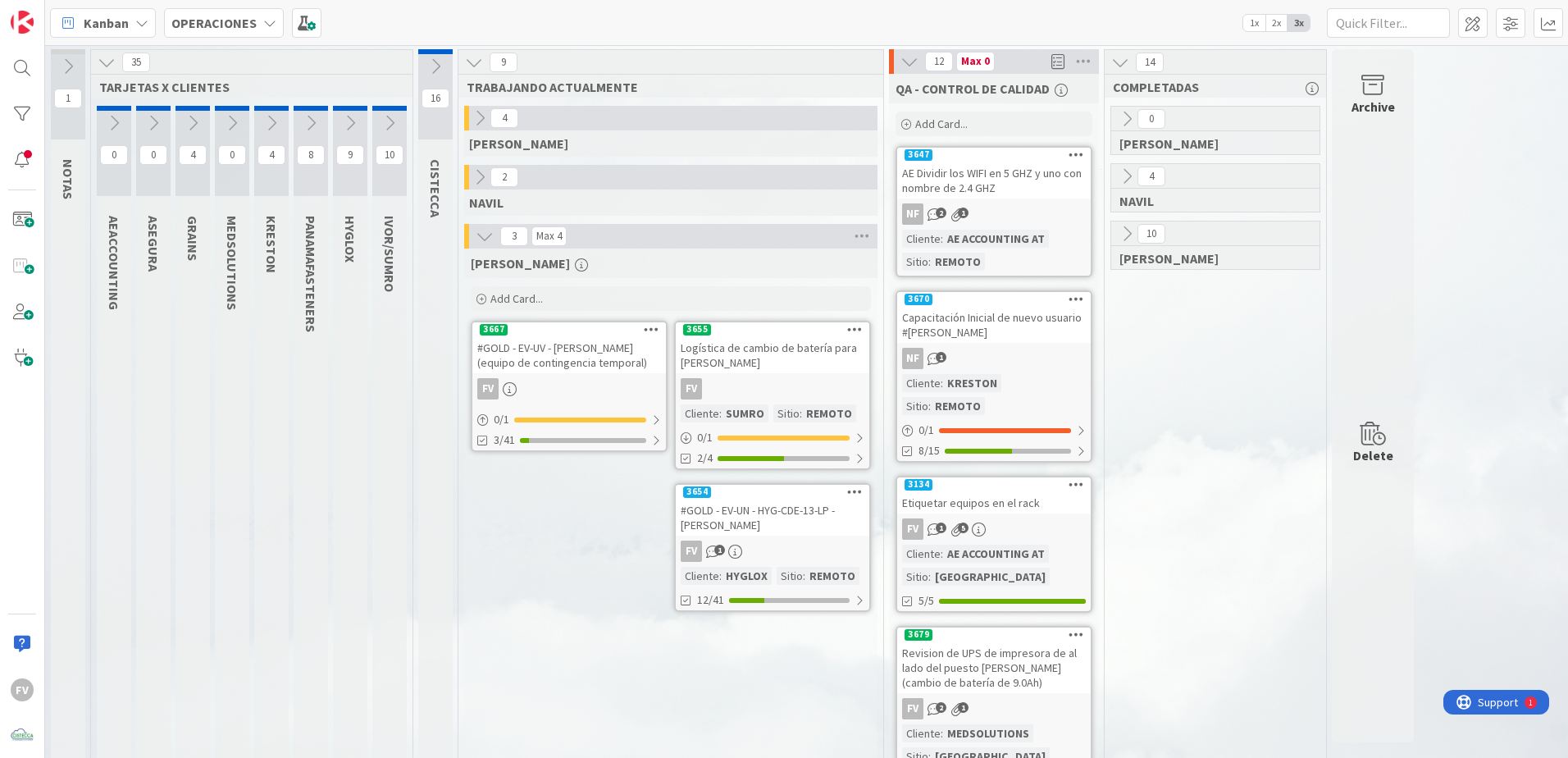
click at [913, 61] on icon at bounding box center [908, 61] width 18 height 18
